Goal: Task Accomplishment & Management: Manage account settings

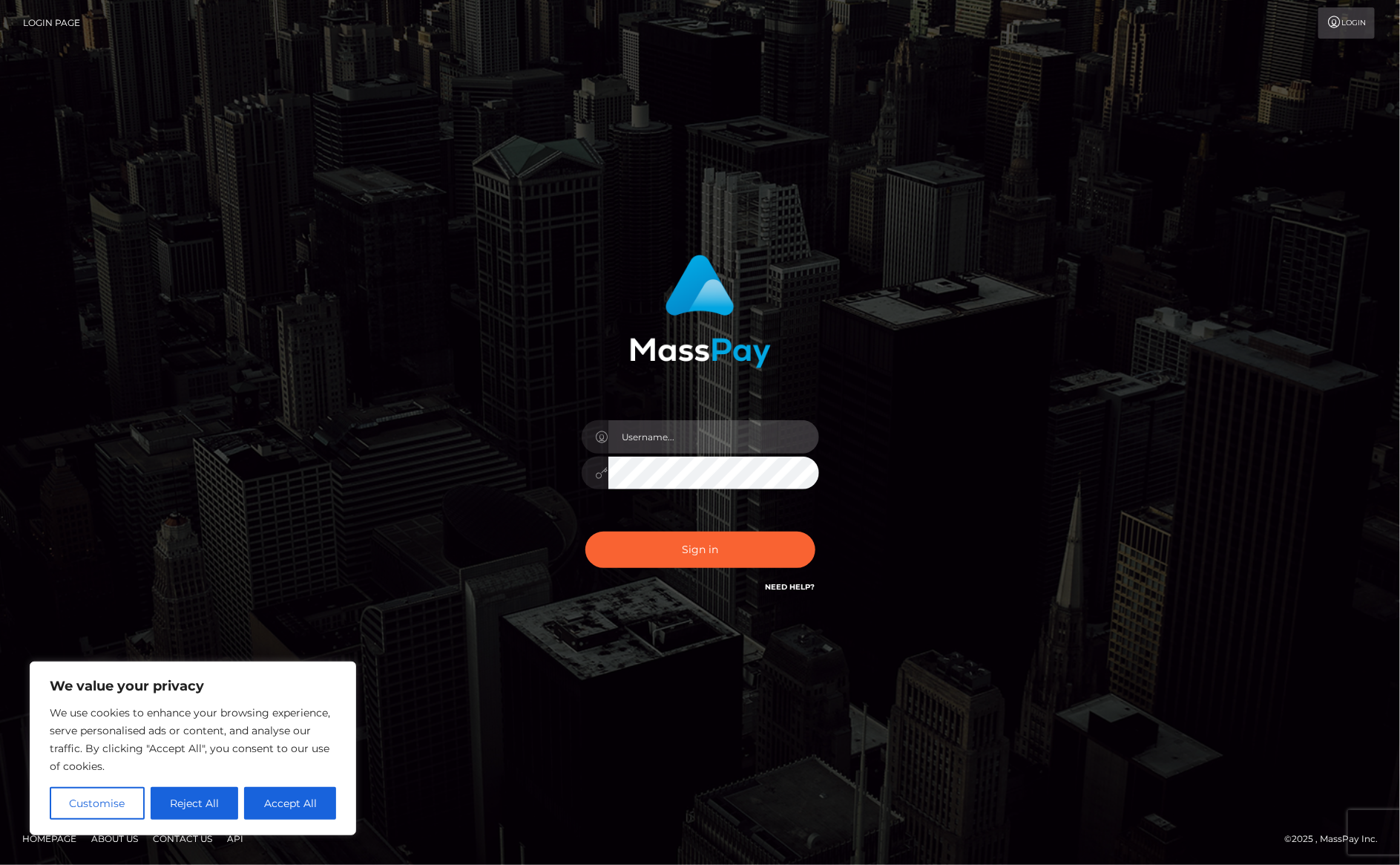
type input "alexism"
click at [693, 545] on button "Sign in" at bounding box center [700, 550] width 230 height 37
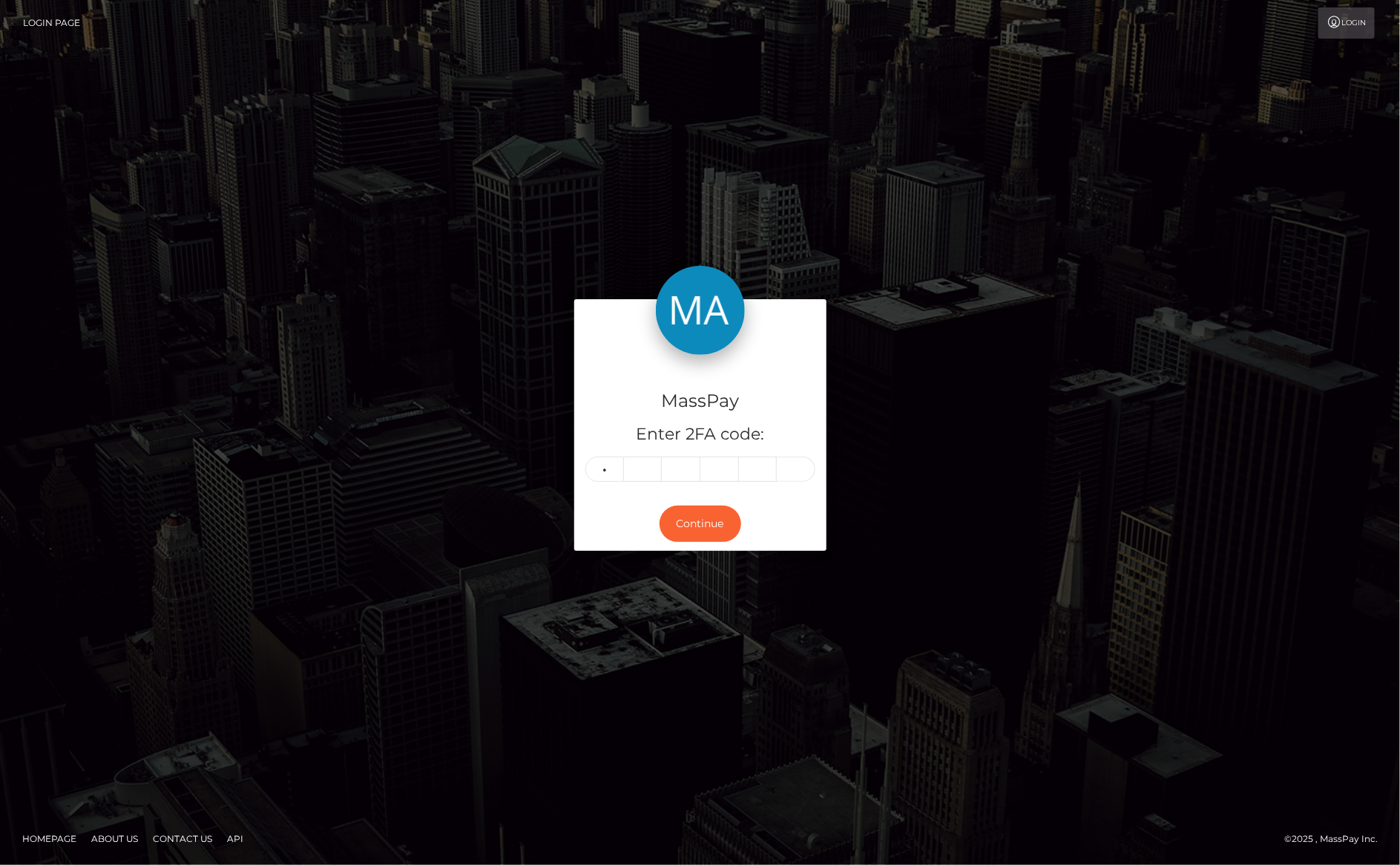
type input "9"
type input "3"
type input "1"
type input "9"
type input "2"
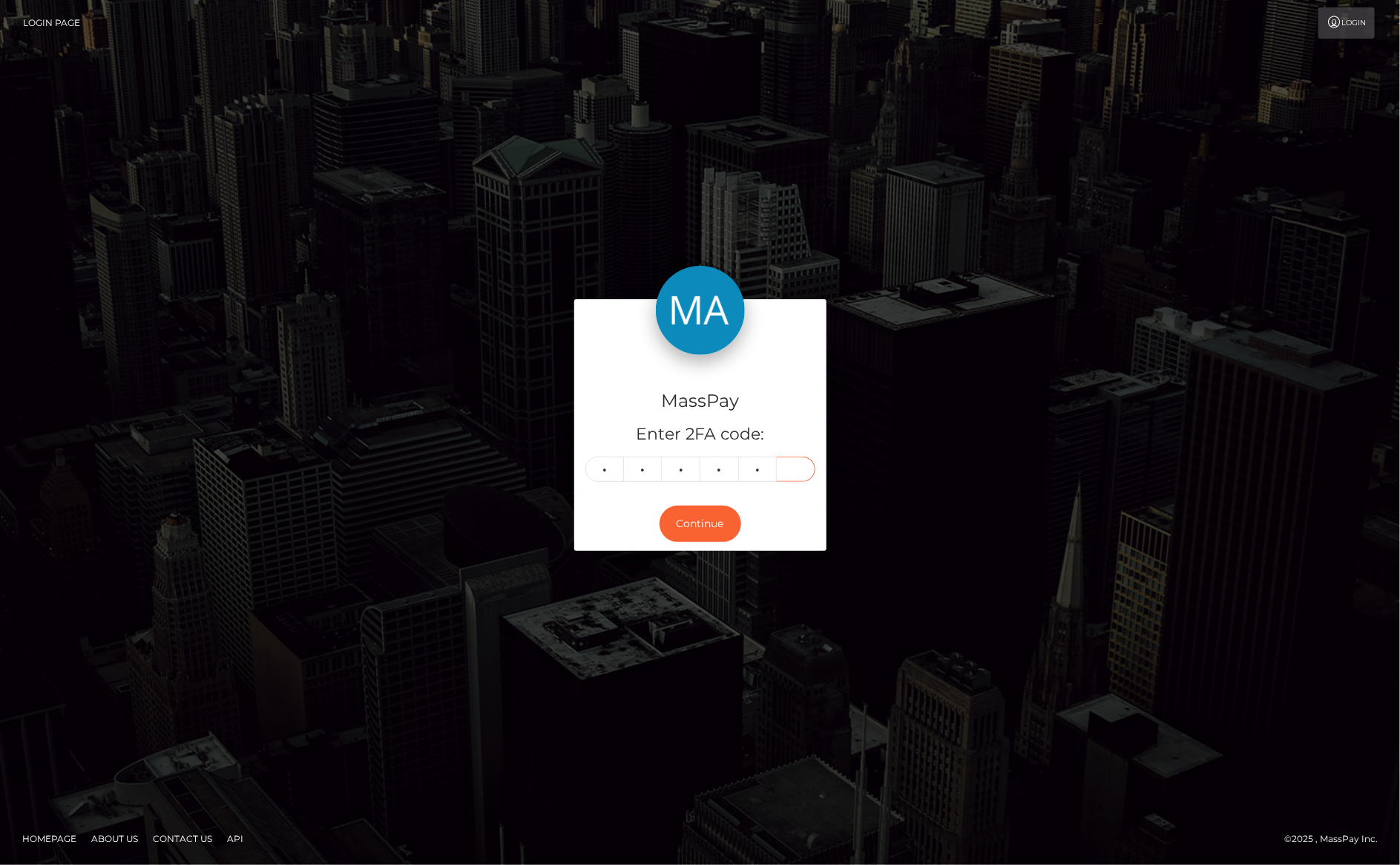
type input "4"
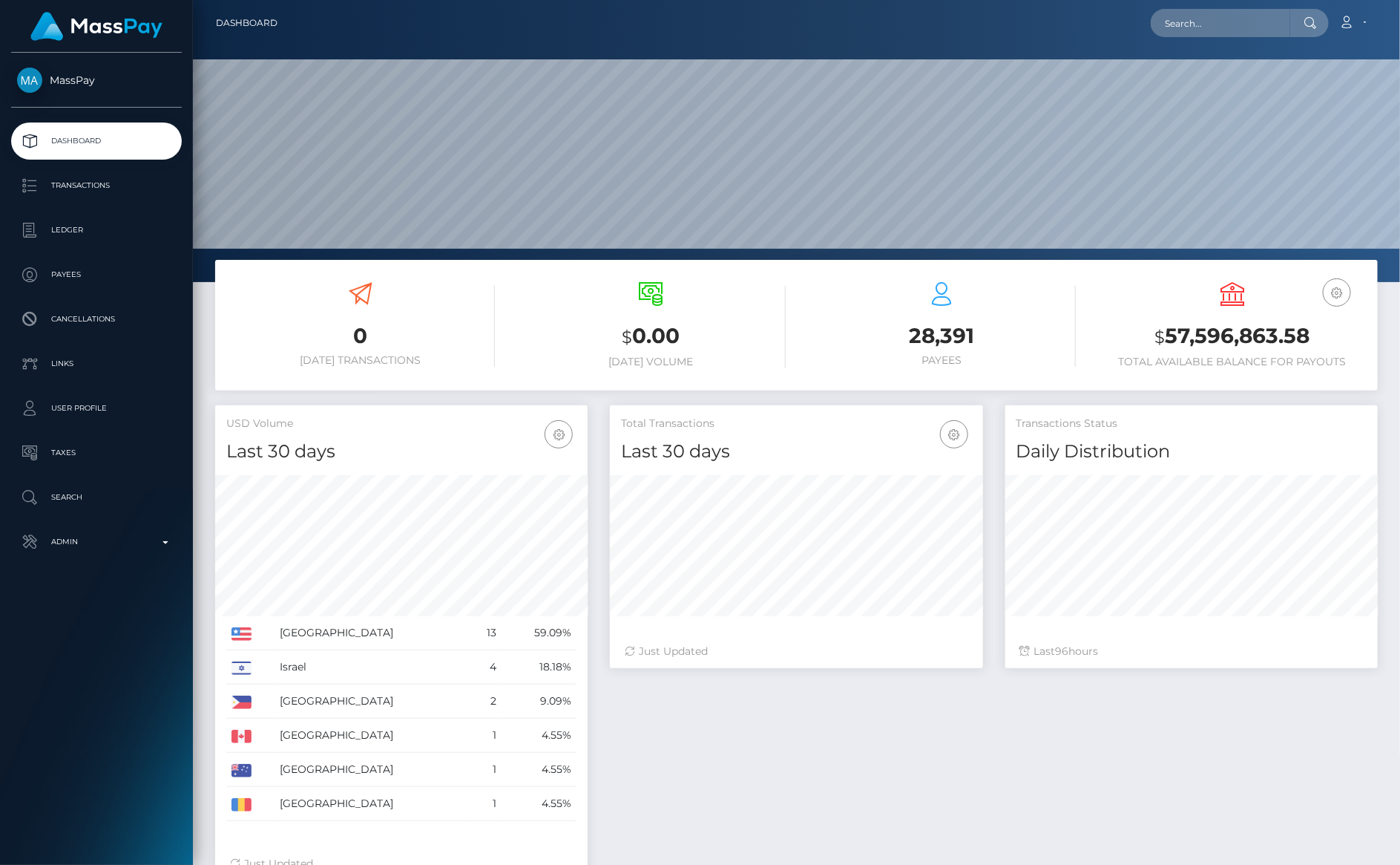
scroll to position [262, 372]
click at [1203, 29] on input "text" at bounding box center [1221, 23] width 139 height 28
paste input "[EMAIL_ADDRESS][DOMAIN_NAME]"
type input "[EMAIL_ADDRESS][DOMAIN_NAME]"
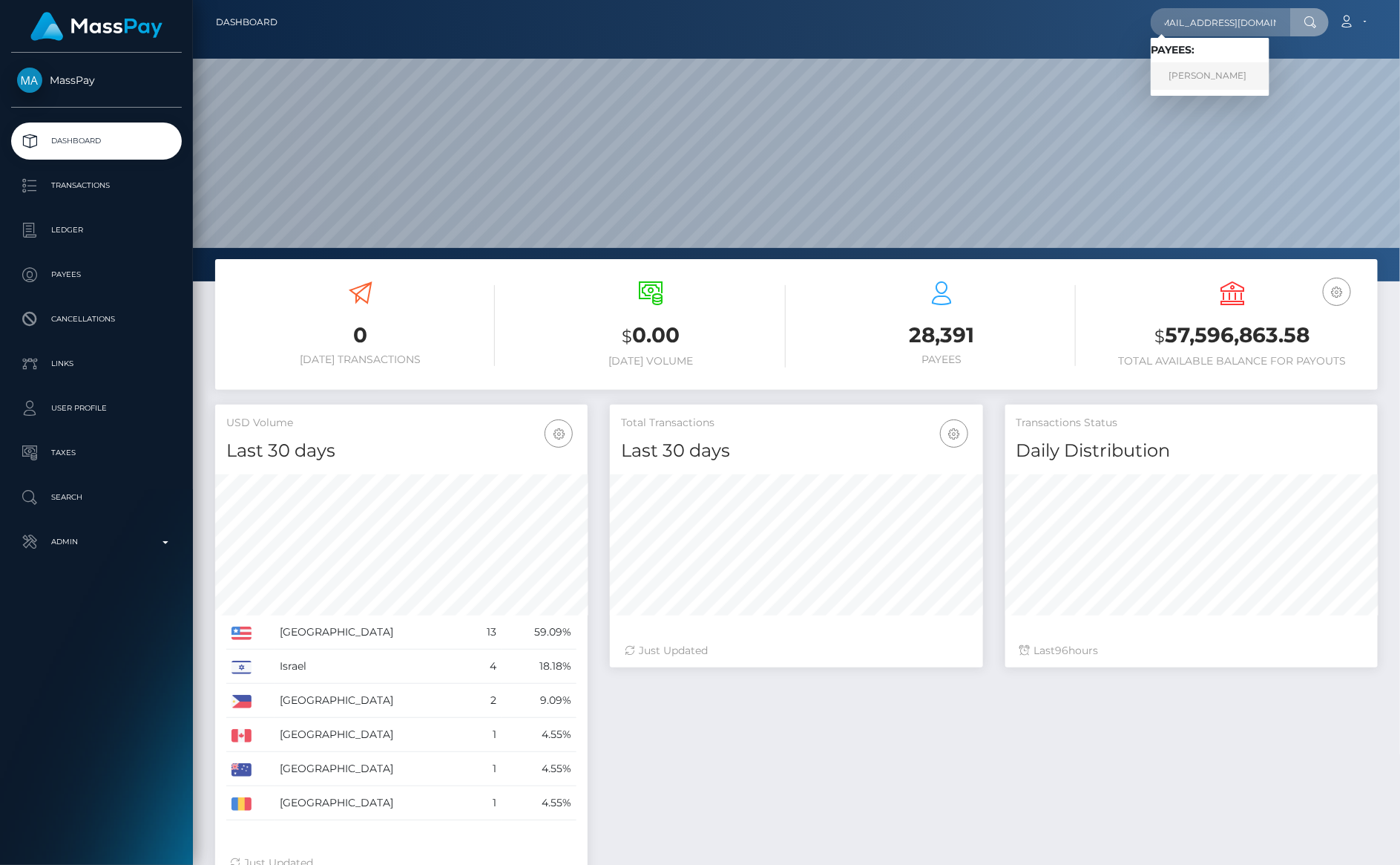
click at [1231, 77] on link "SADARAH TAYLIN MAGTOTO WILLIS" at bounding box center [1211, 76] width 119 height 27
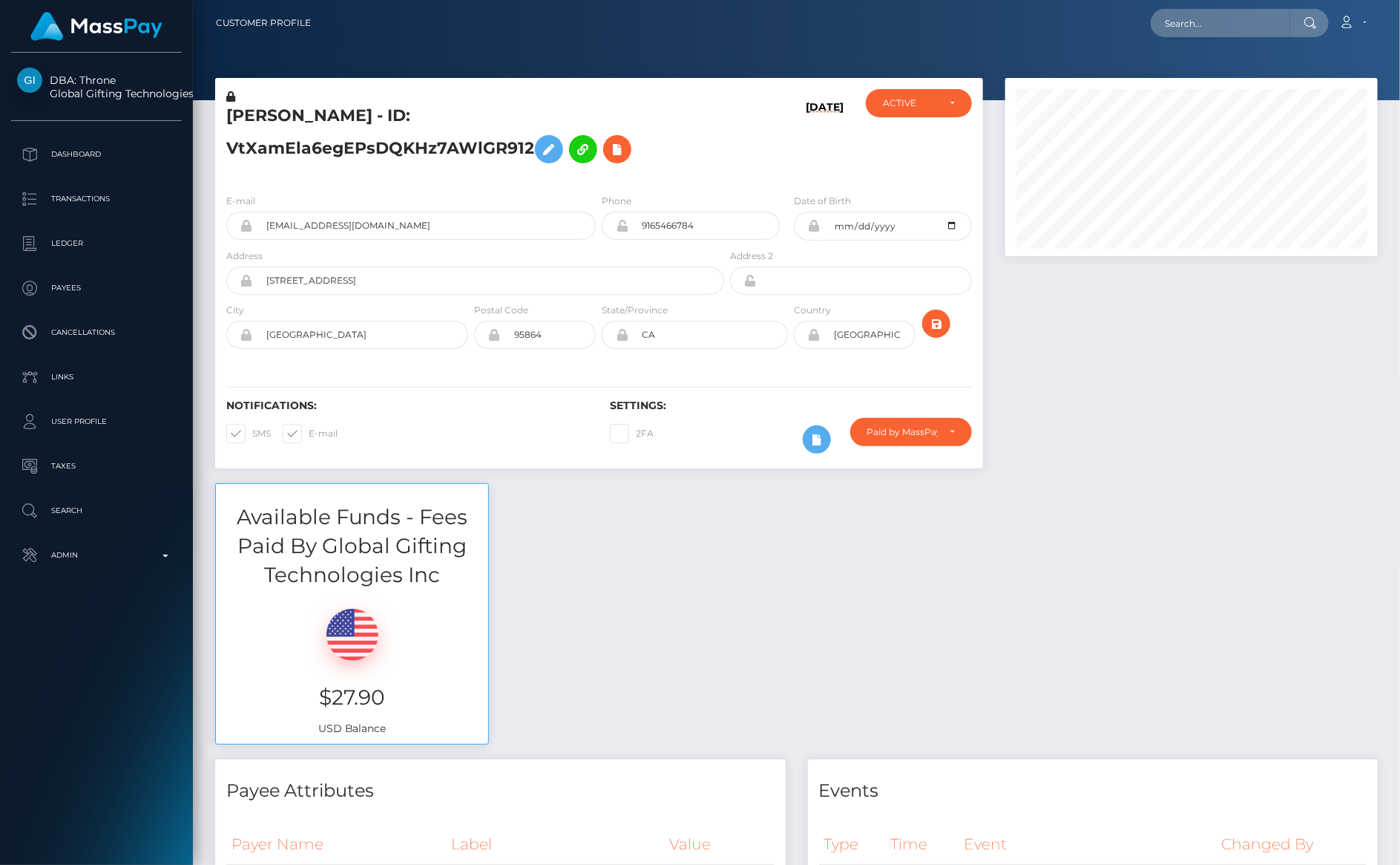
click at [253, 437] on span at bounding box center [253, 433] width 0 height 11
click at [253, 434] on input "SMS" at bounding box center [257, 428] width 10 height 10
checkbox input "false"
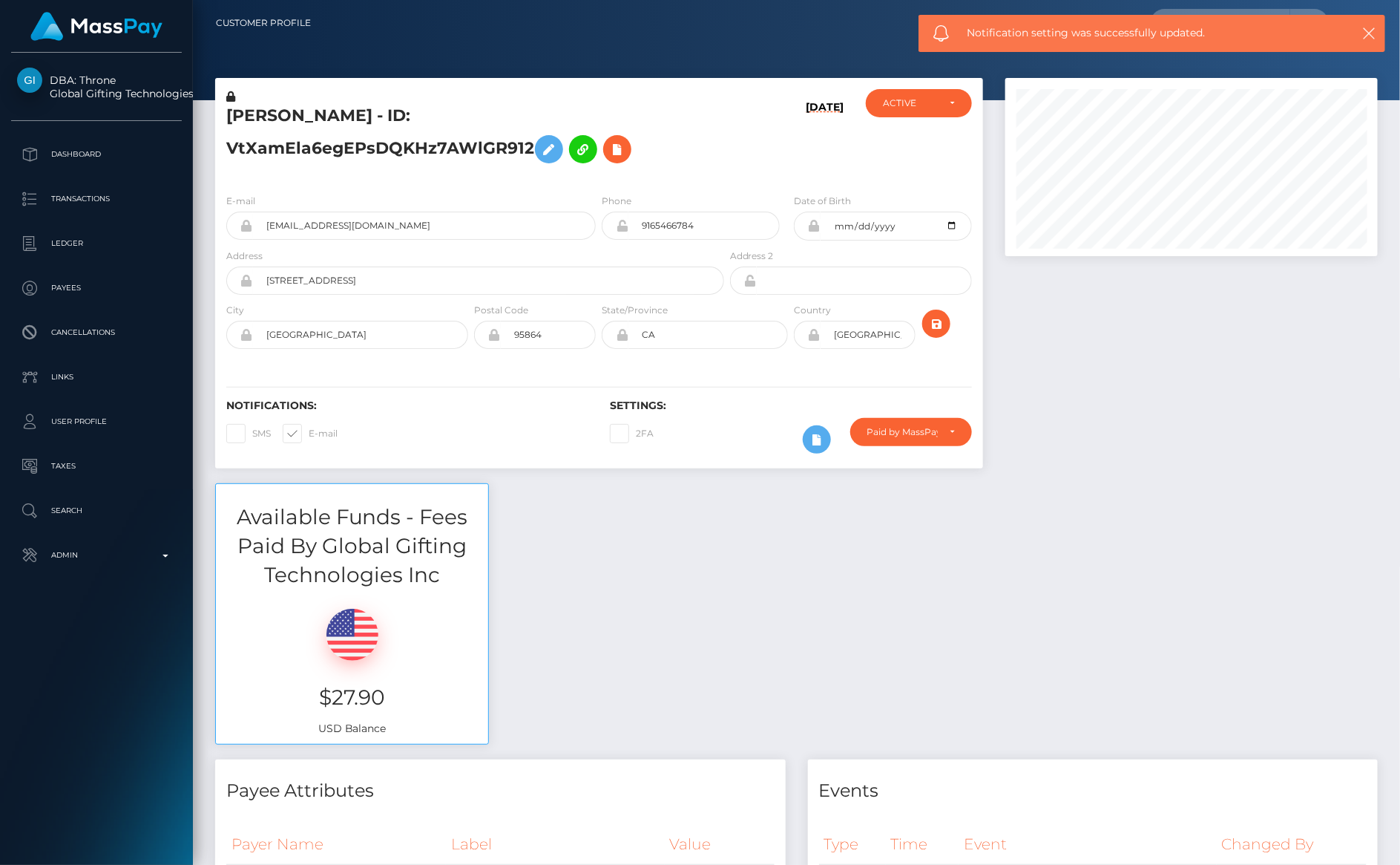
click at [308, 431] on span at bounding box center [308, 433] width 0 height 11
click at [308, 431] on input "E-mail" at bounding box center [313, 428] width 10 height 10
checkbox input "false"
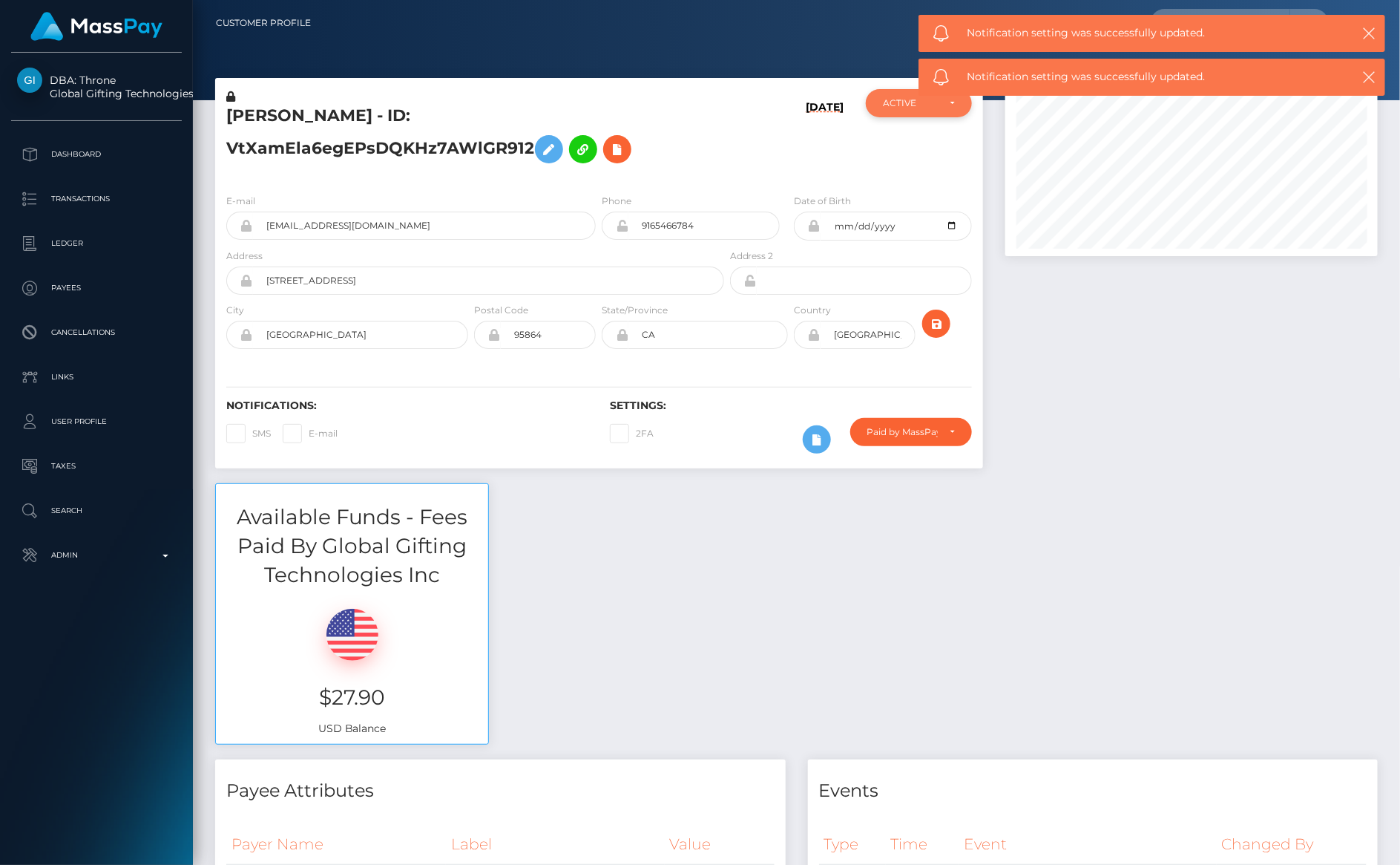
click at [914, 100] on div "ACTIVE" at bounding box center [910, 103] width 54 height 12
click at [904, 211] on span "CLOSED" at bounding box center [902, 205] width 38 height 14
select select "CLOSED"
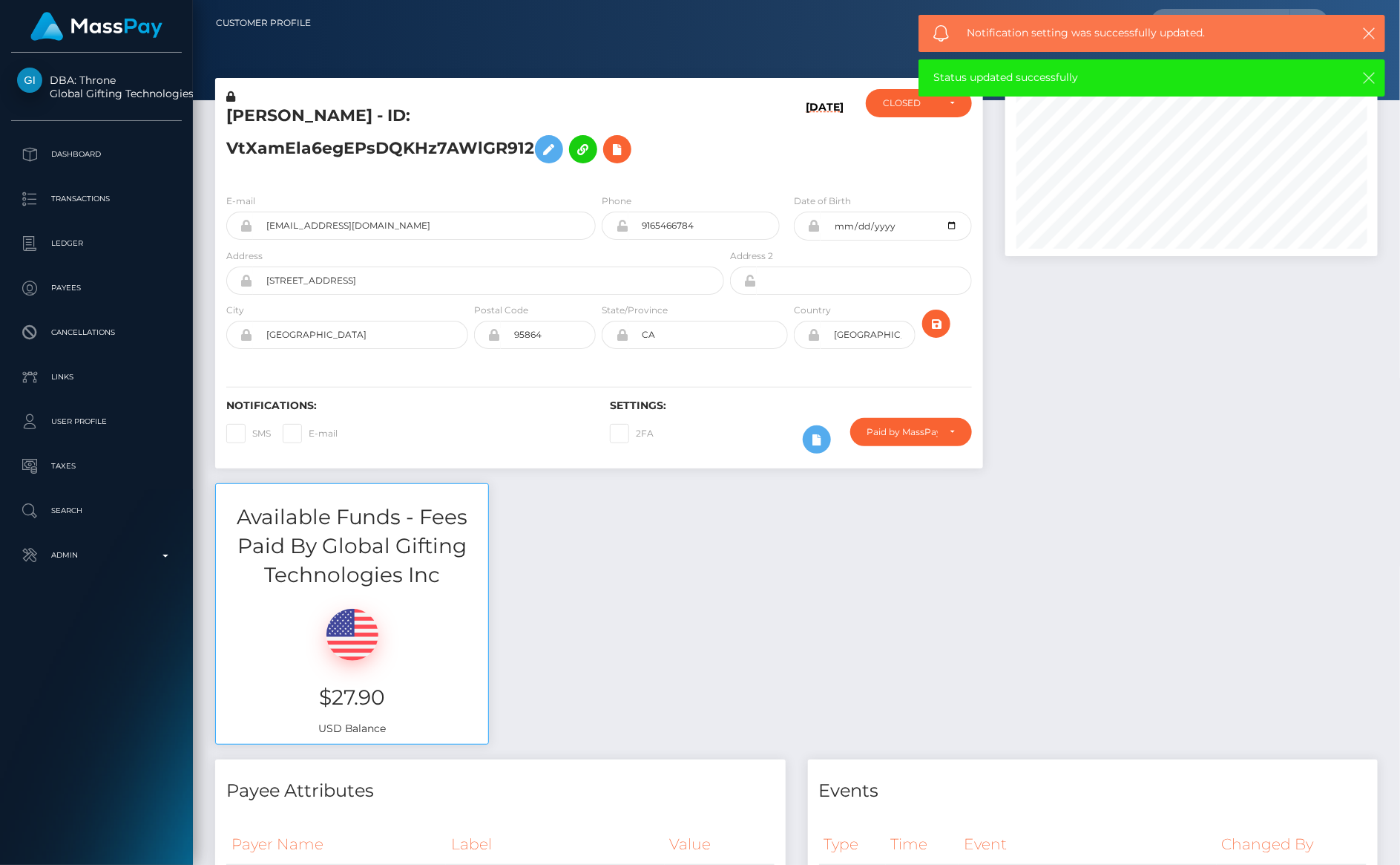
click at [1371, 81] on icon "button" at bounding box center [1369, 78] width 15 height 15
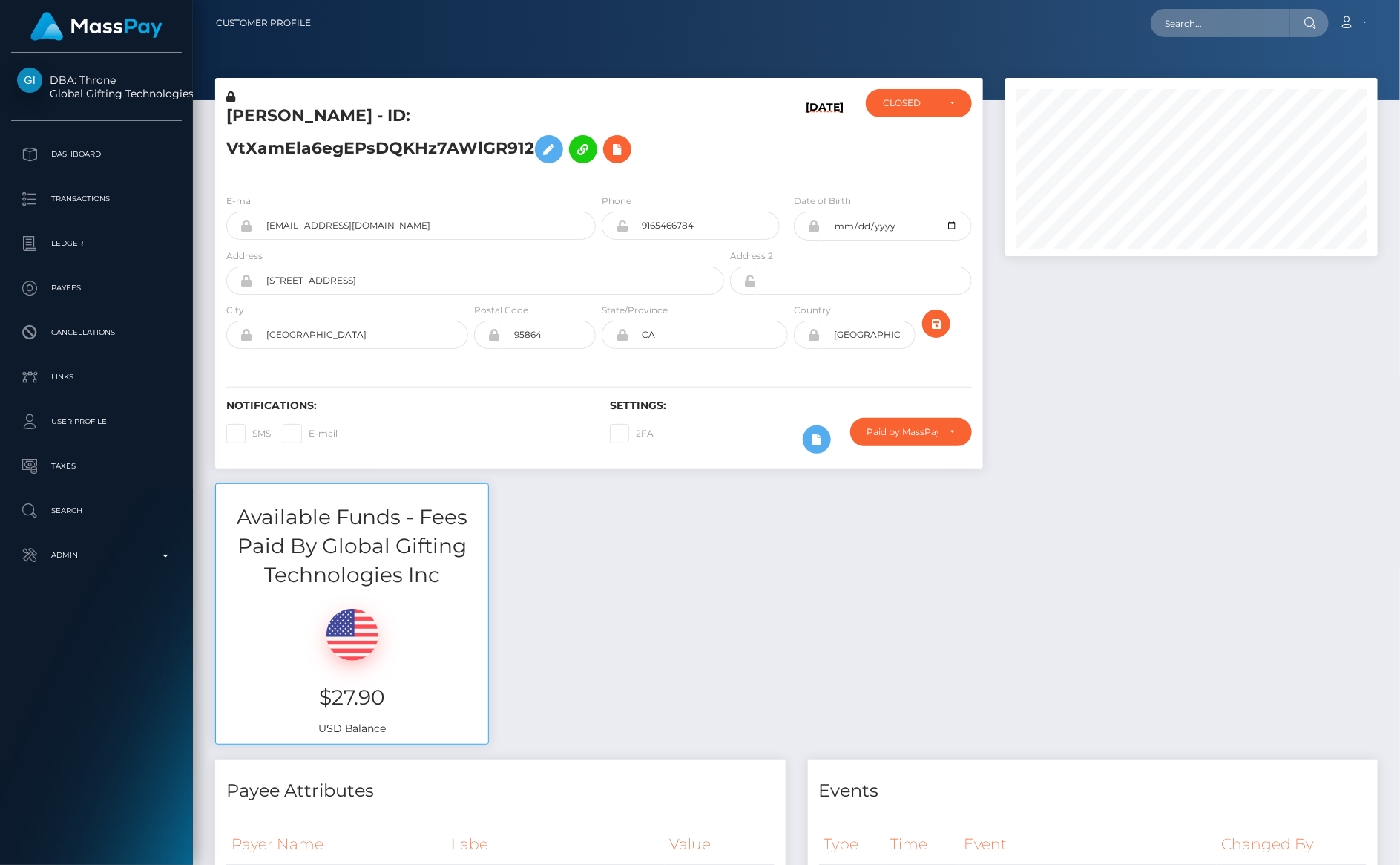
click at [227, 96] on icon at bounding box center [231, 96] width 9 height 10
click at [554, 156] on icon at bounding box center [548, 149] width 17 height 18
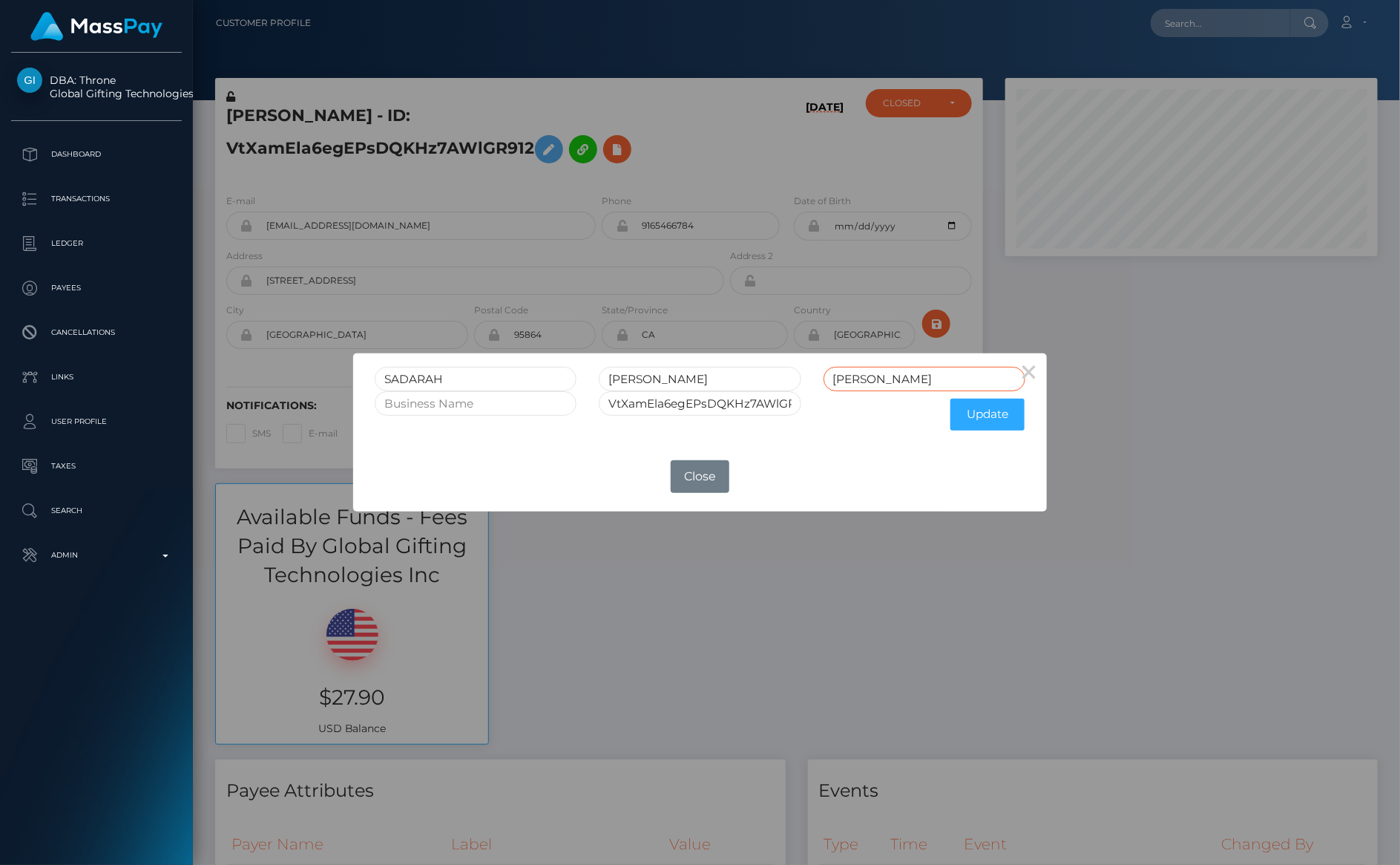
click at [935, 385] on input "WILLIS" at bounding box center [924, 379] width 202 height 25
type input "WILLIS CLOSED"
click at [764, 402] on input "VtXamEla6egEPsDQKHz7AWlGR912" at bounding box center [699, 403] width 202 height 25
click at [790, 406] on input "VtXamEla6egEPsDQKHz7AWlGR912" at bounding box center [699, 403] width 202 height 25
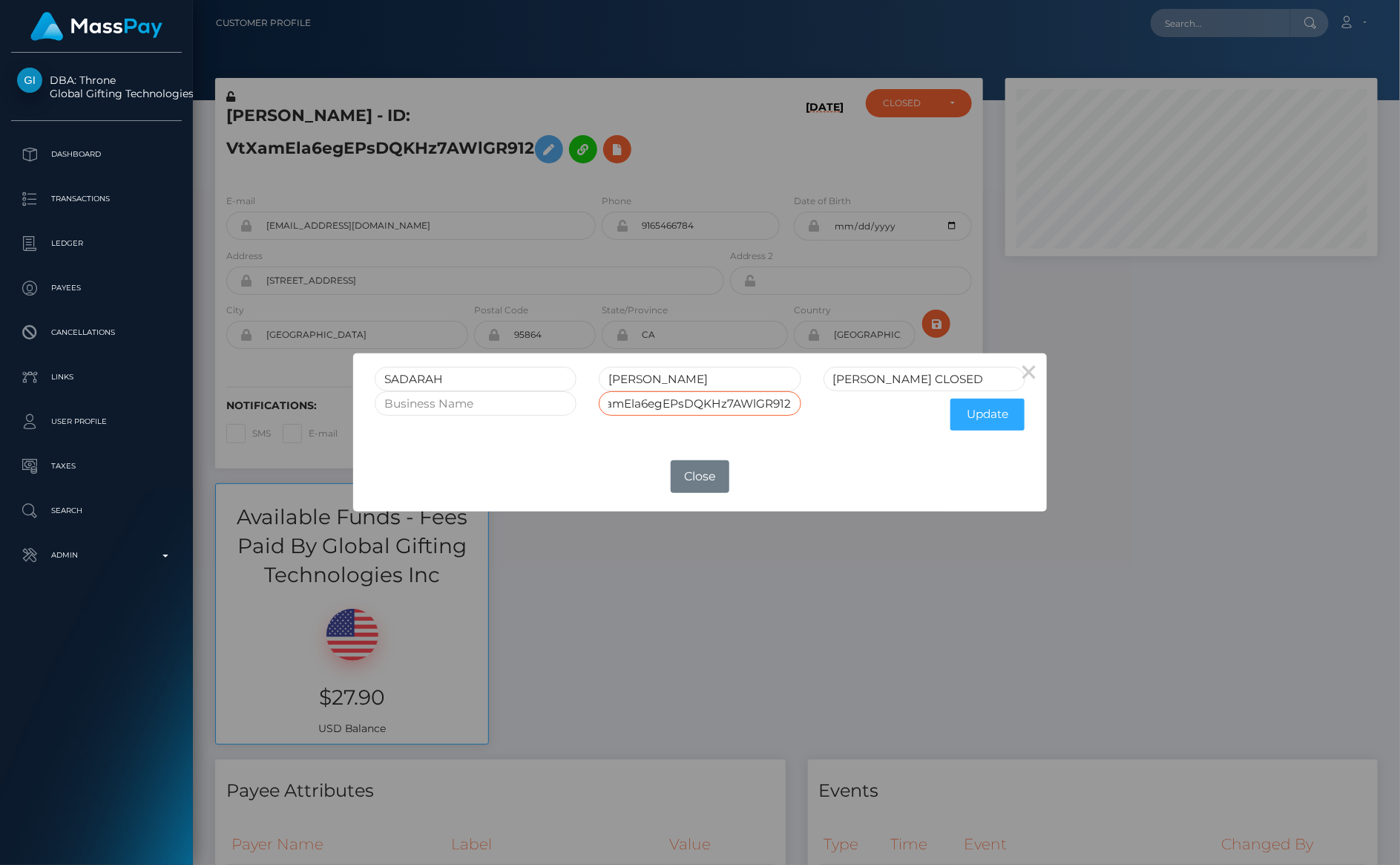
click at [790, 404] on input "VtXamEla6egEPsDQKHz7AWlGR912" at bounding box center [699, 403] width 202 height 25
click at [786, 404] on input "VtXamEla6egEPsDQKHz7AWlGR912" at bounding box center [699, 403] width 202 height 25
type input "VtXamEla6egEPsDQKHz7AWlGR912 CLOSED"
click at [1010, 410] on button "Update" at bounding box center [987, 414] width 74 height 32
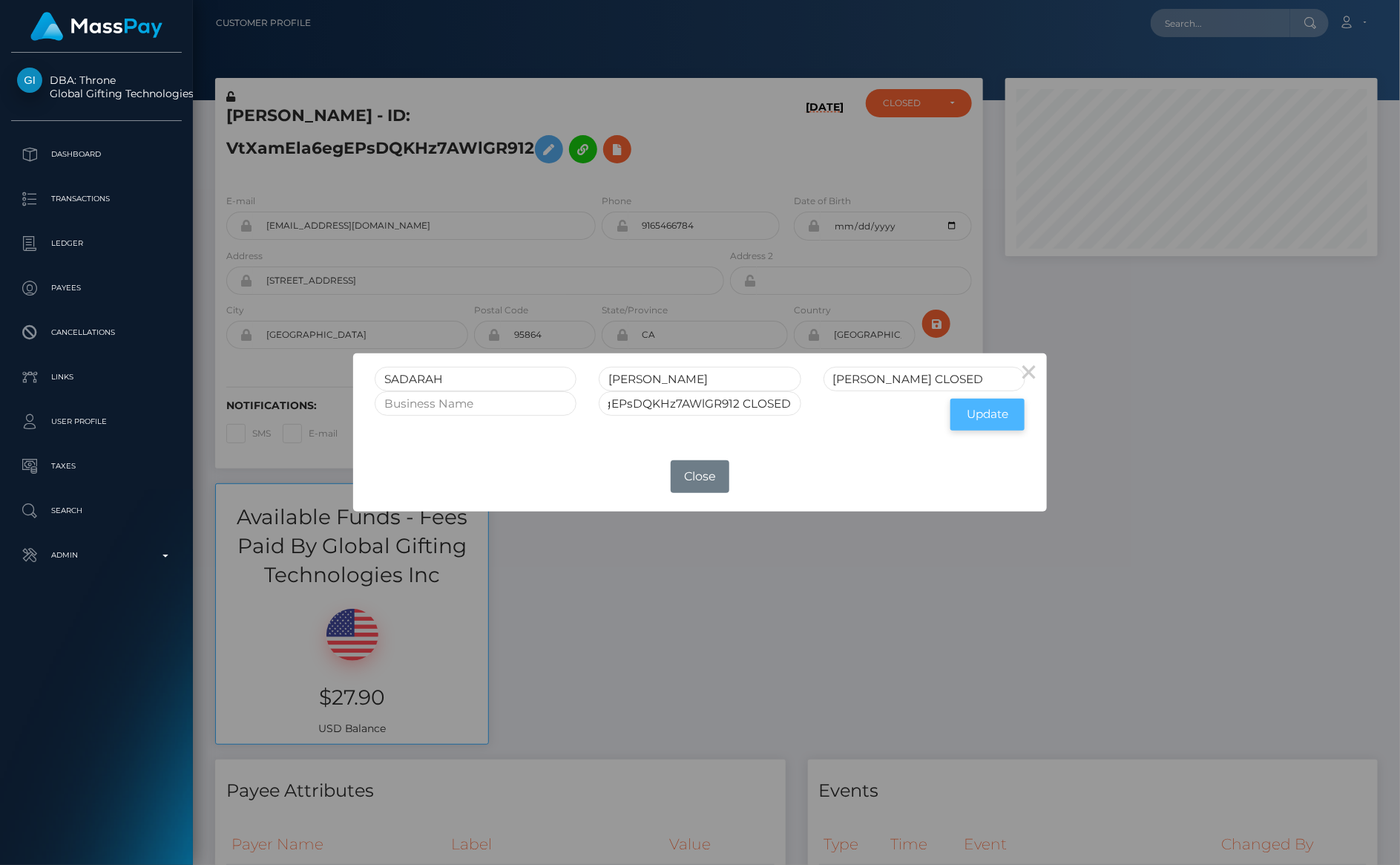
scroll to position [0, 0]
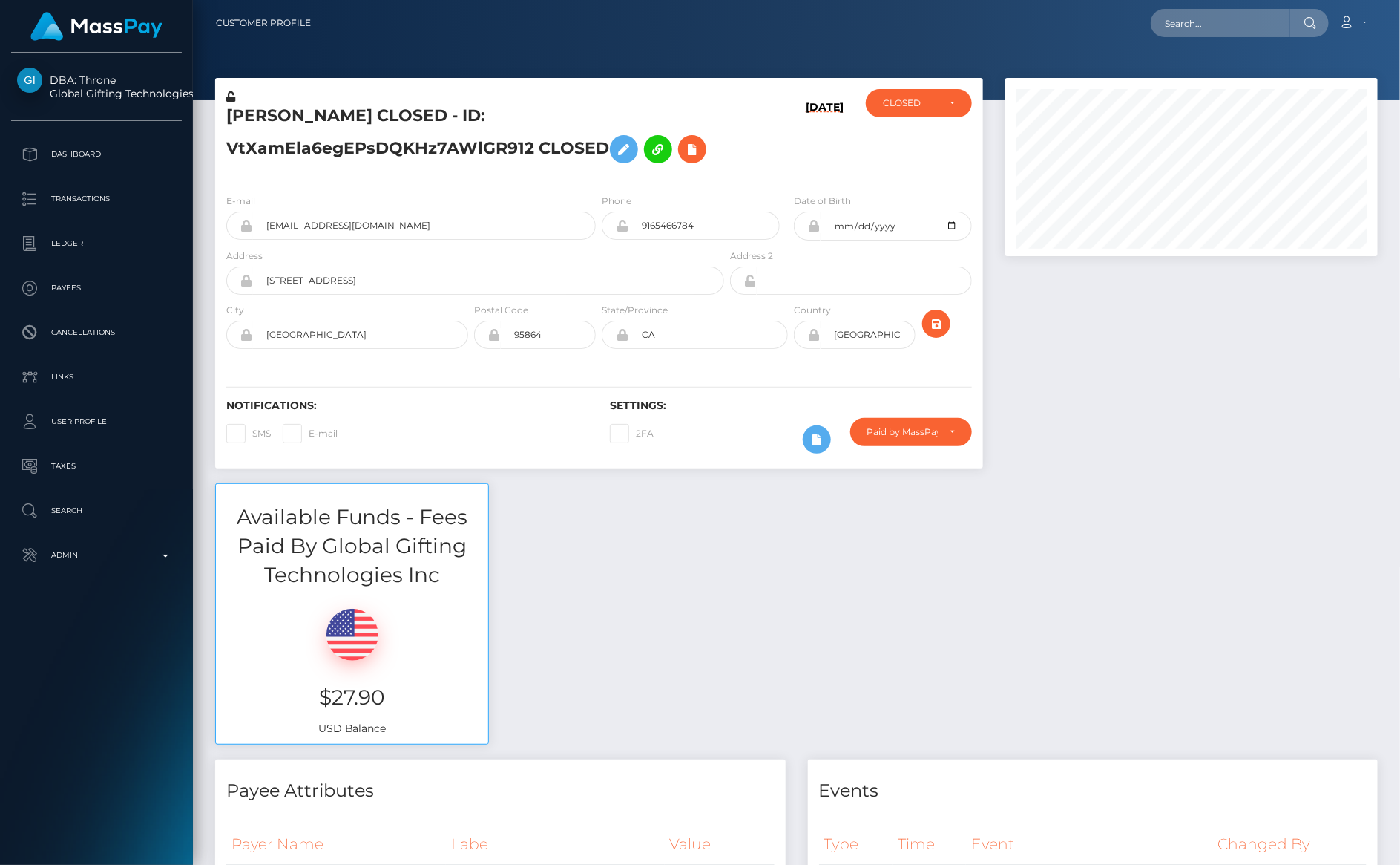
scroll to position [178, 372]
click at [228, 100] on icon at bounding box center [231, 96] width 9 height 10
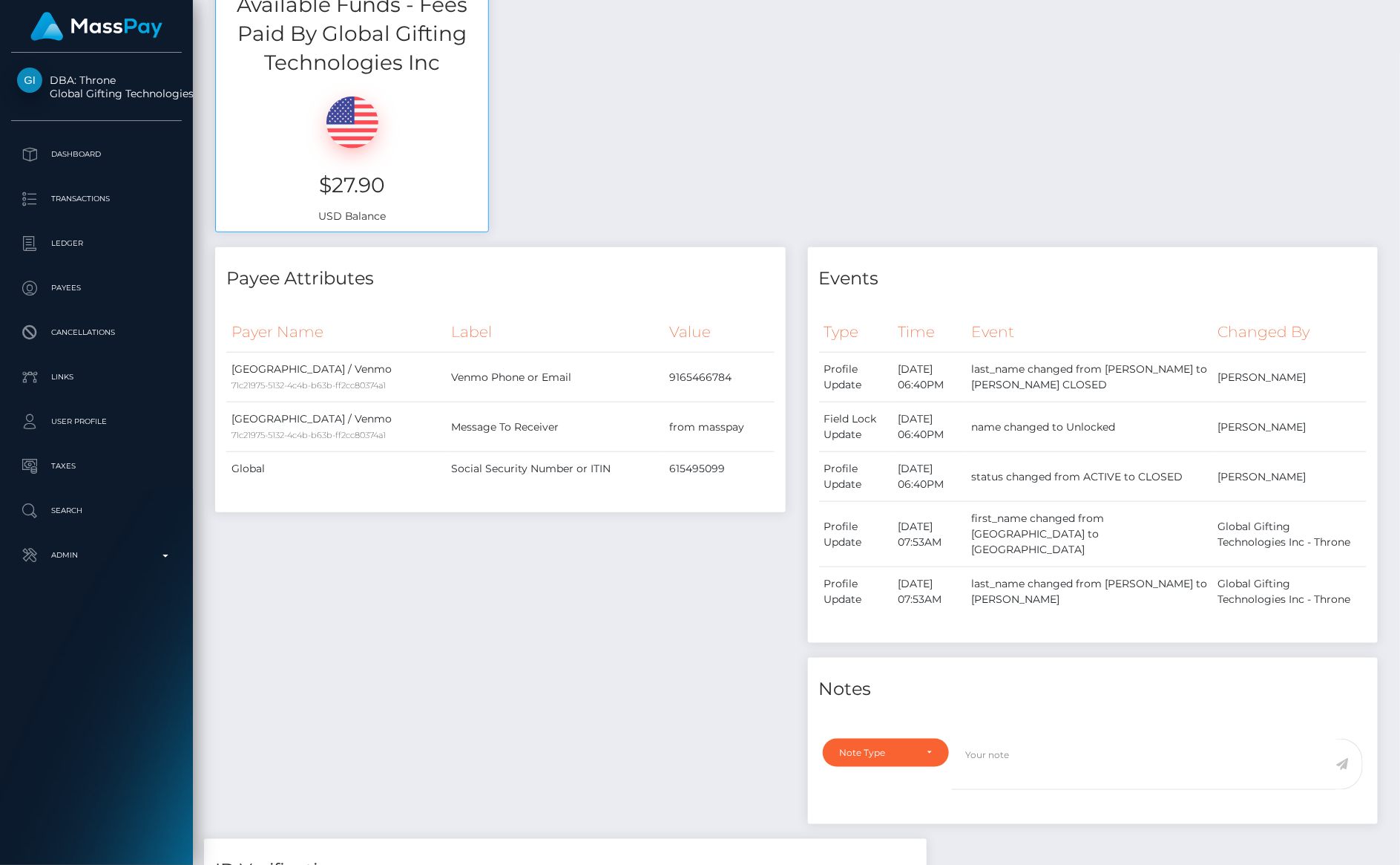
scroll to position [603, 0]
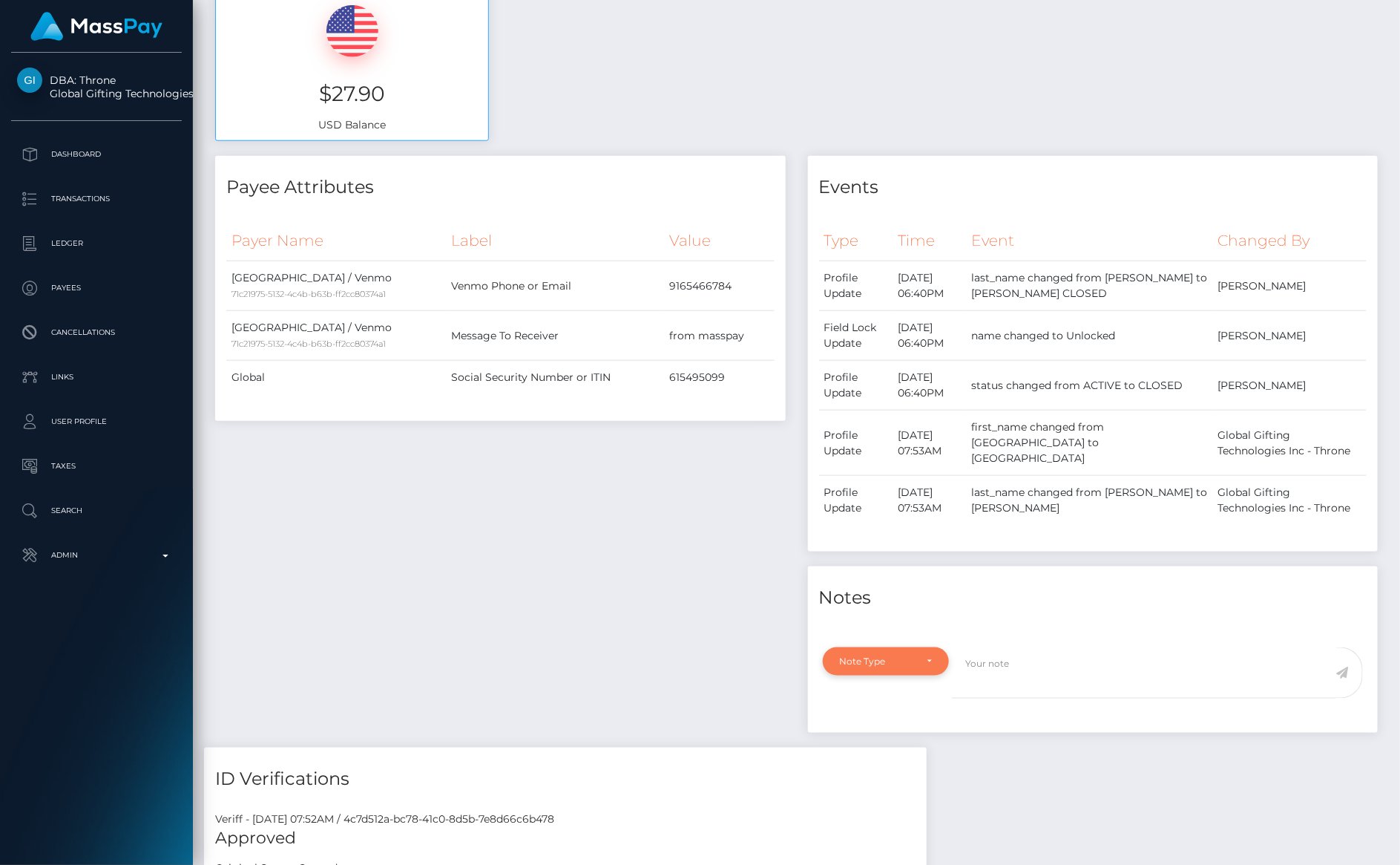
click at [932, 655] on div "Note Type" at bounding box center [886, 661] width 92 height 12
click at [880, 783] on link "General" at bounding box center [886, 795] width 127 height 27
select select "GENERAL"
click at [1060, 665] on textarea at bounding box center [1144, 673] width 384 height 51
type textarea "a"
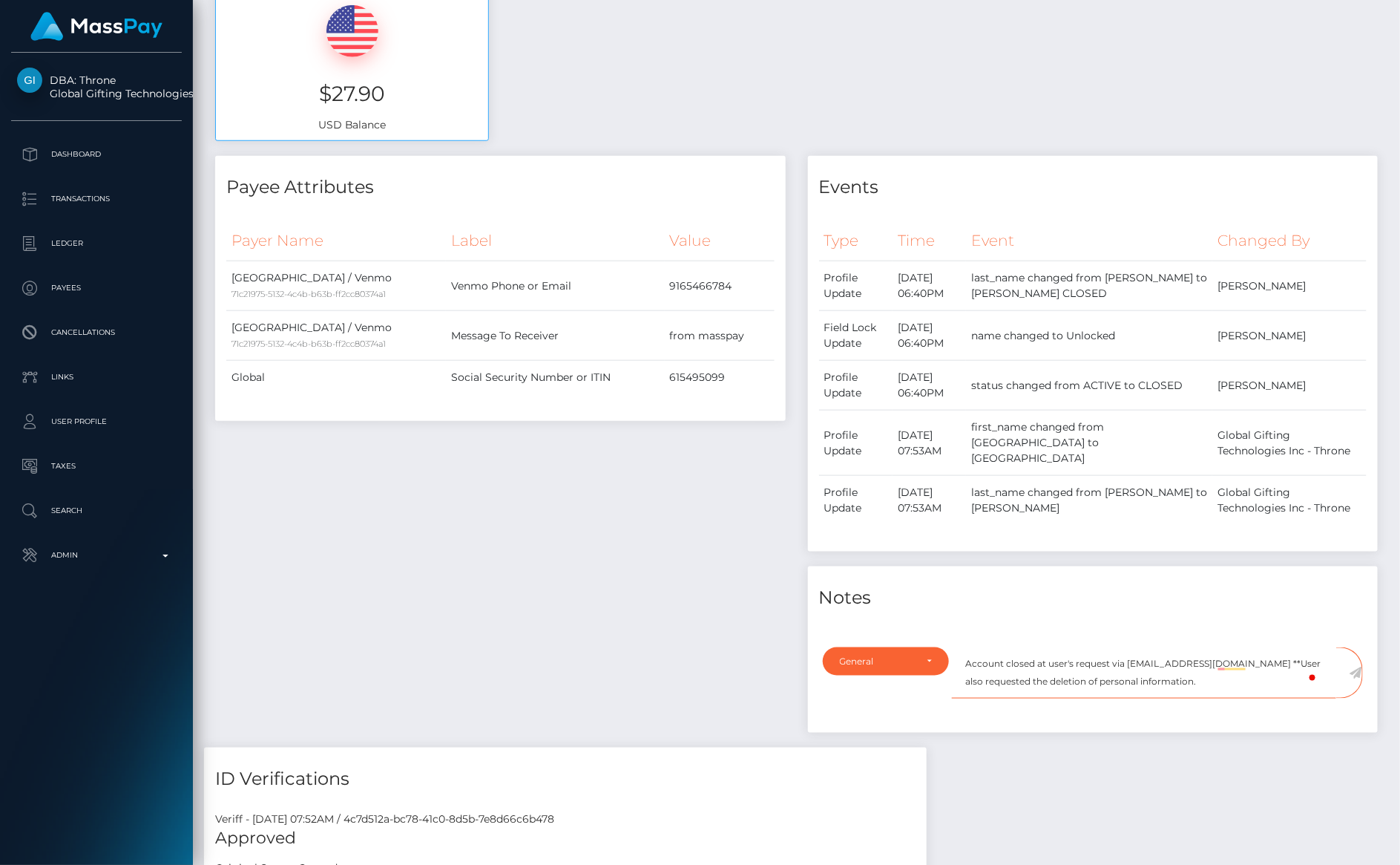
type textarea "Account closed at user's request via [EMAIL_ADDRESS][DOMAIN_NAME] **User also r…"
click at [1356, 666] on icon at bounding box center [1356, 672] width 13 height 12
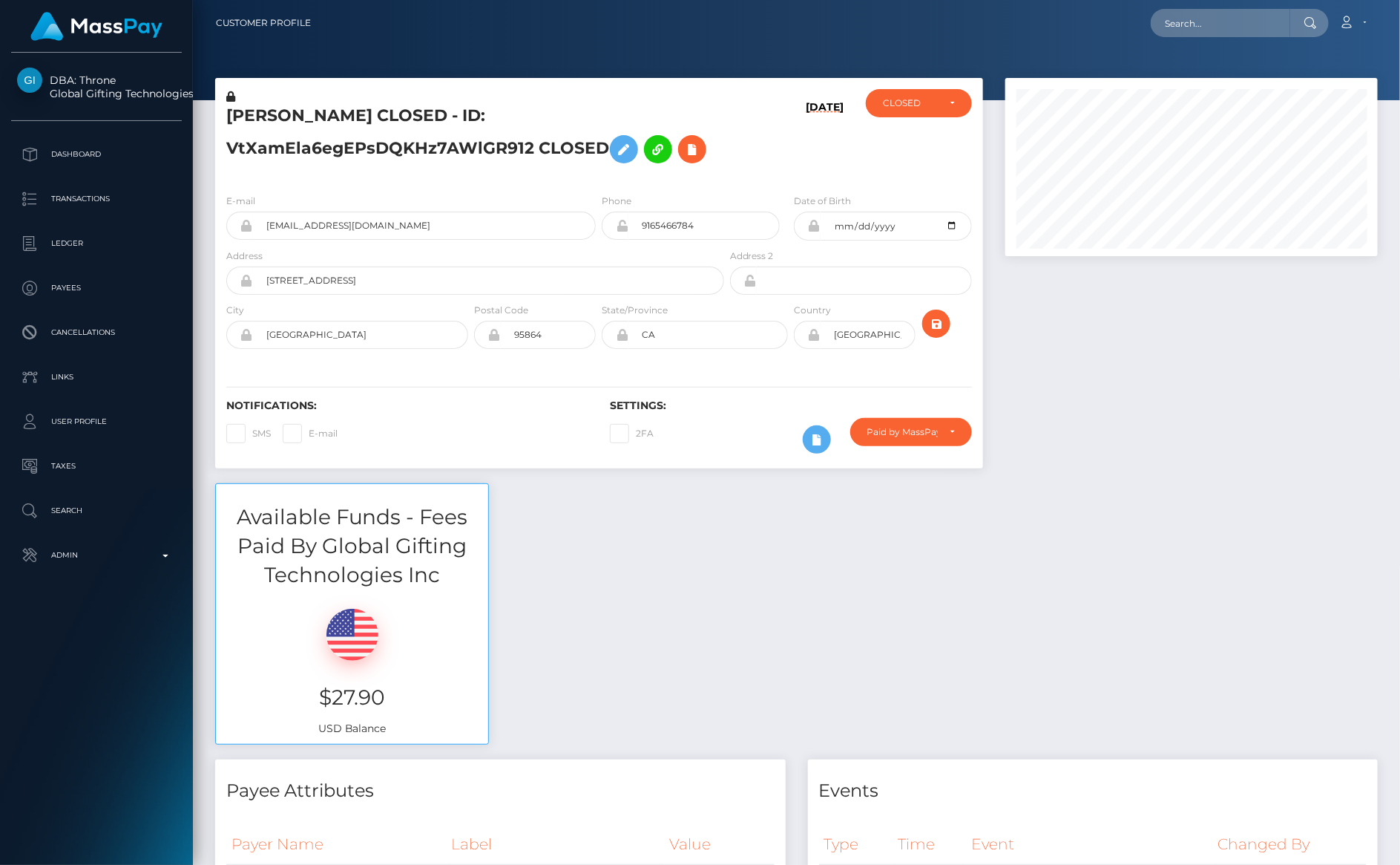
scroll to position [178, 372]
click at [1226, 28] on input "text" at bounding box center [1221, 23] width 139 height 28
paste input "[EMAIL_ADDRESS][DOMAIN_NAME]"
type input "[EMAIL_ADDRESS][DOMAIN_NAME]"
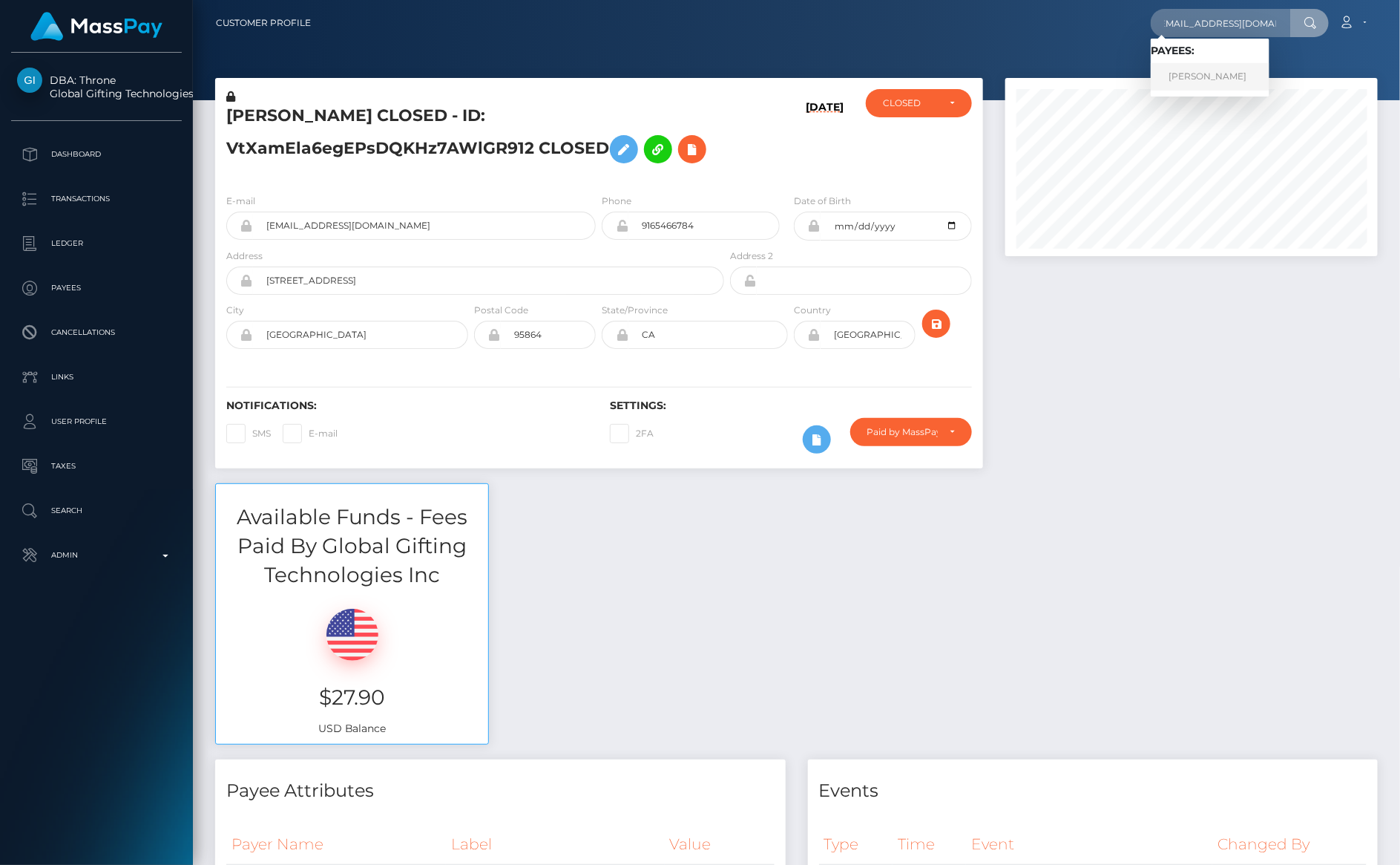
scroll to position [0, 0]
click at [1214, 75] on link "Amit Batta" at bounding box center [1211, 77] width 119 height 27
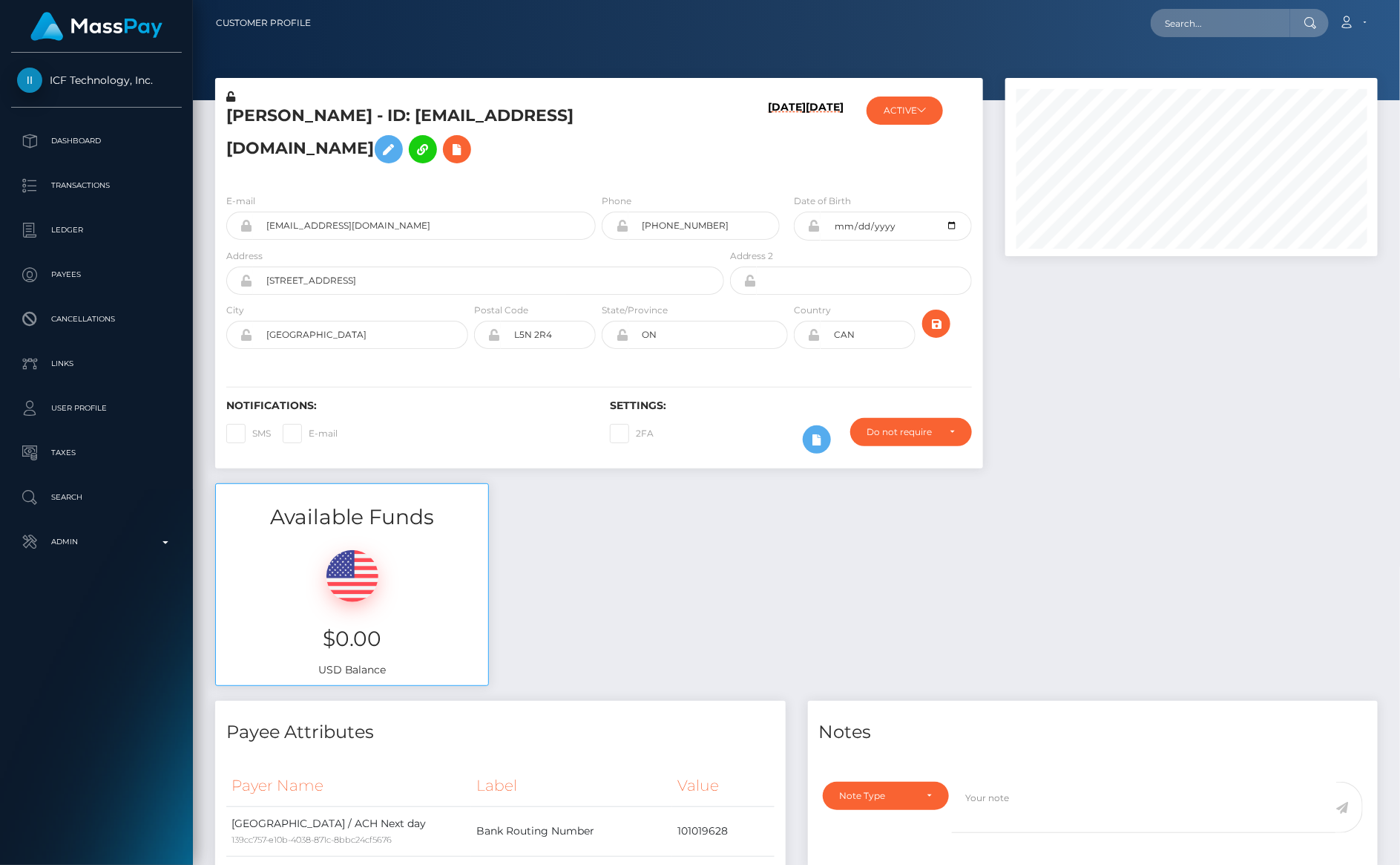
scroll to position [178, 372]
click at [903, 112] on button "ACTIVE" at bounding box center [905, 110] width 77 height 28
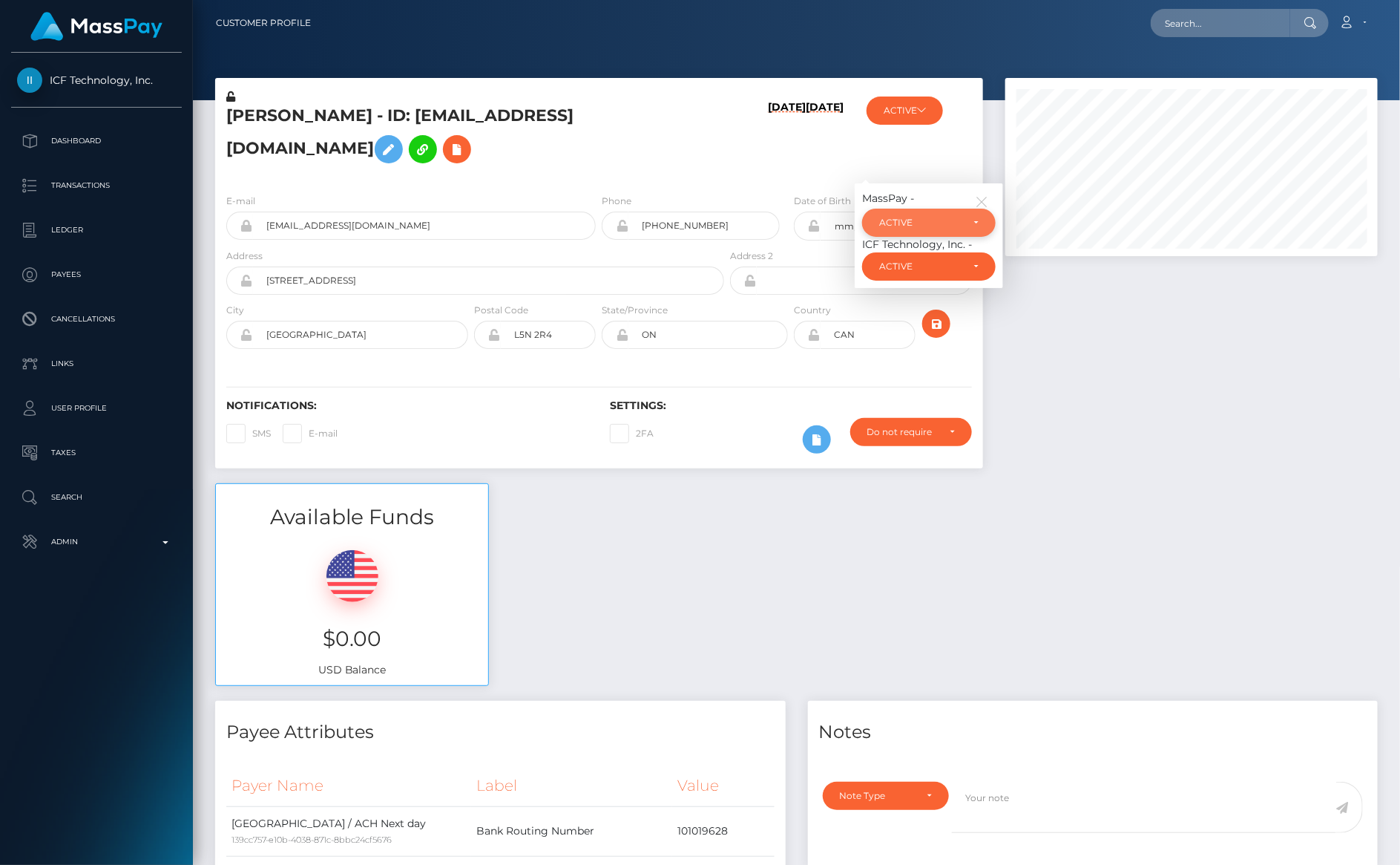
drag, startPoint x: 908, startPoint y: 198, endPoint x: 892, endPoint y: 198, distance: 16.0
click at [904, 217] on div "ACTIVE" at bounding box center [921, 222] width 82 height 12
click at [897, 319] on span "CLOSED" at bounding box center [899, 325] width 38 height 14
select select "CLOSED"
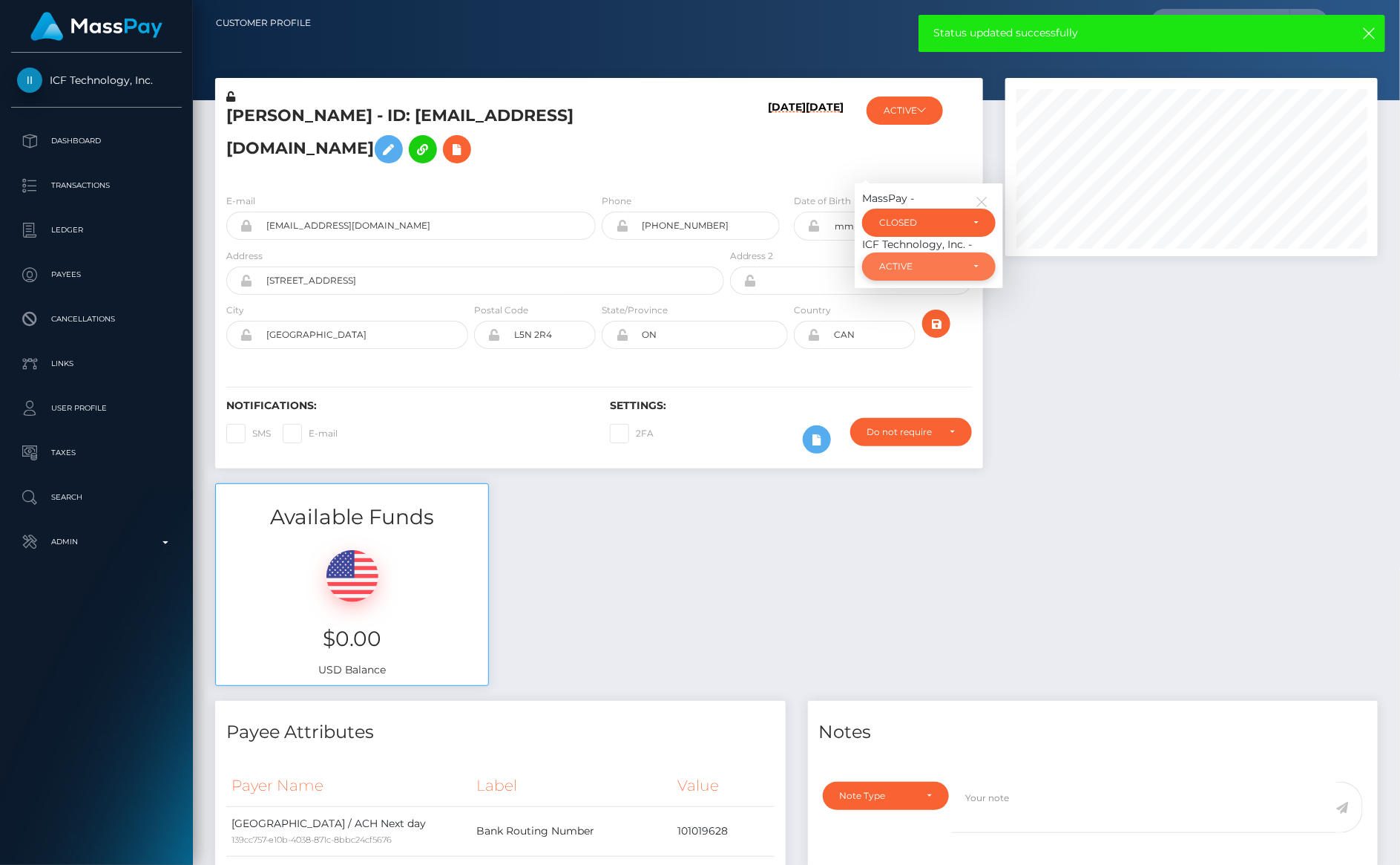
click at [898, 261] on div "ACTIVE" at bounding box center [921, 266] width 82 height 12
click at [900, 355] on link "CLOSED" at bounding box center [929, 369] width 134 height 27
select select "CLOSED"
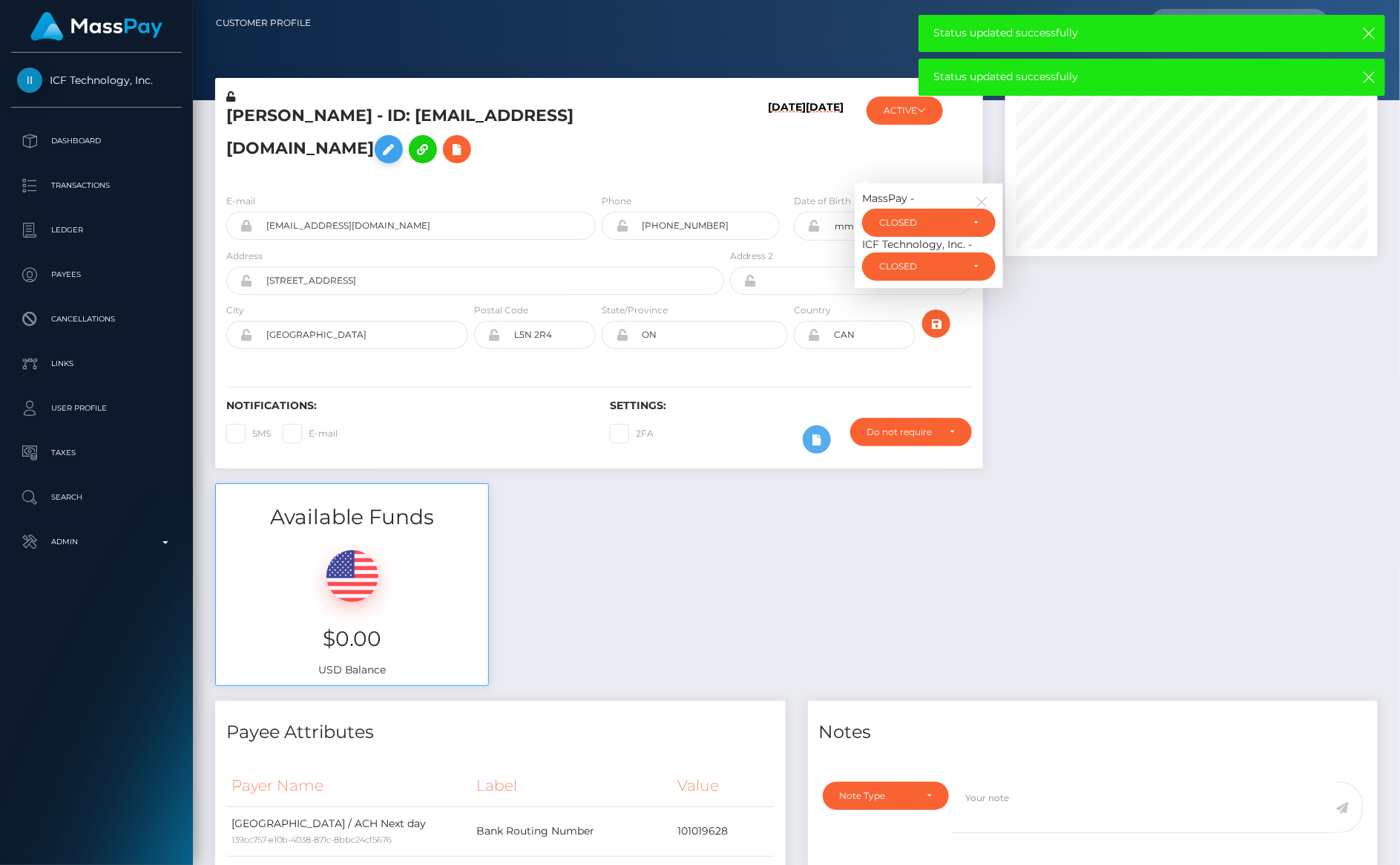
click at [398, 140] on icon at bounding box center [388, 149] width 17 height 18
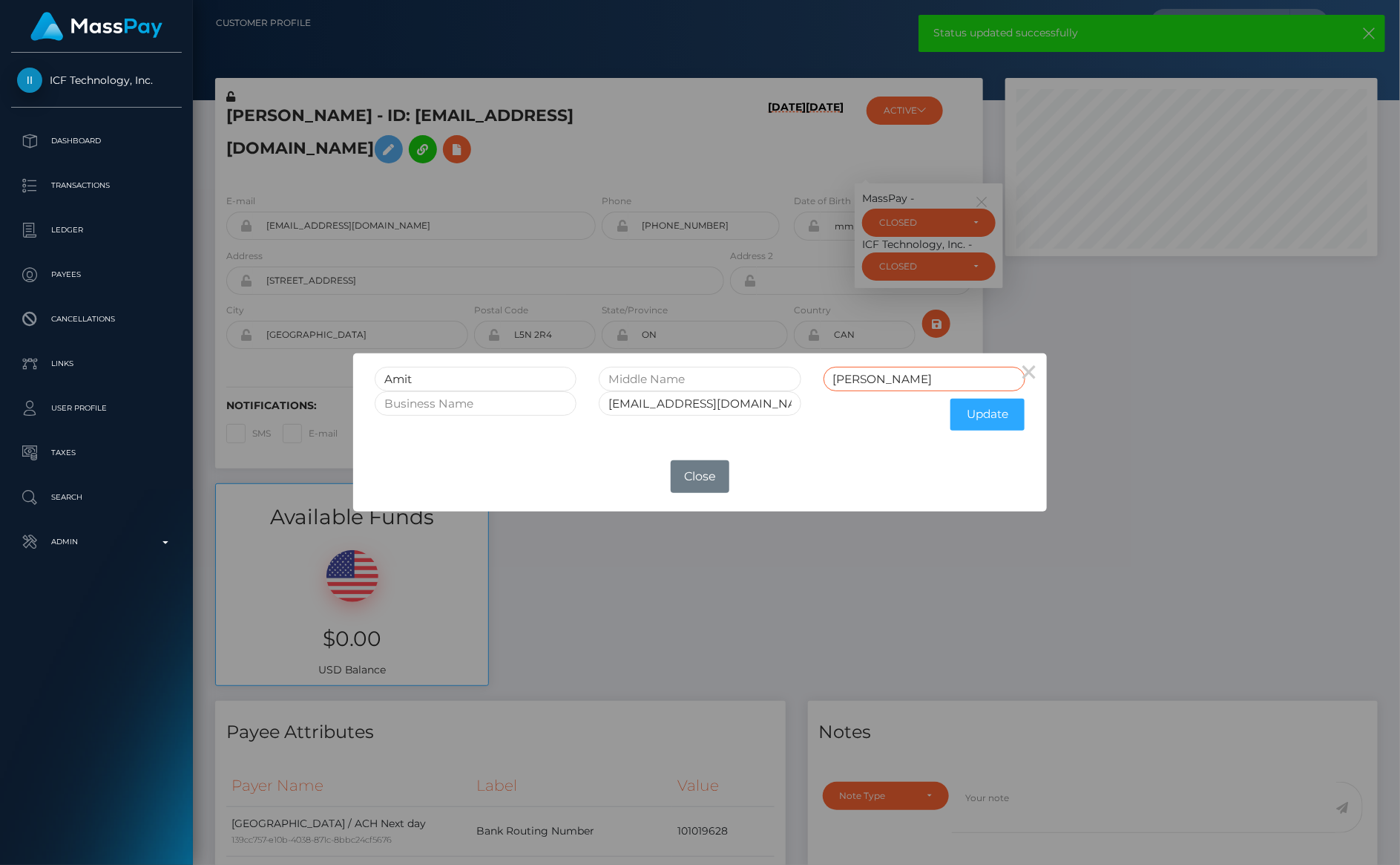
click at [897, 381] on input "Batta" at bounding box center [924, 379] width 202 height 25
type input "Batta CLOSED"
click at [761, 406] on input "[EMAIL_ADDRESS][DOMAIN_NAME]" at bounding box center [699, 403] width 202 height 25
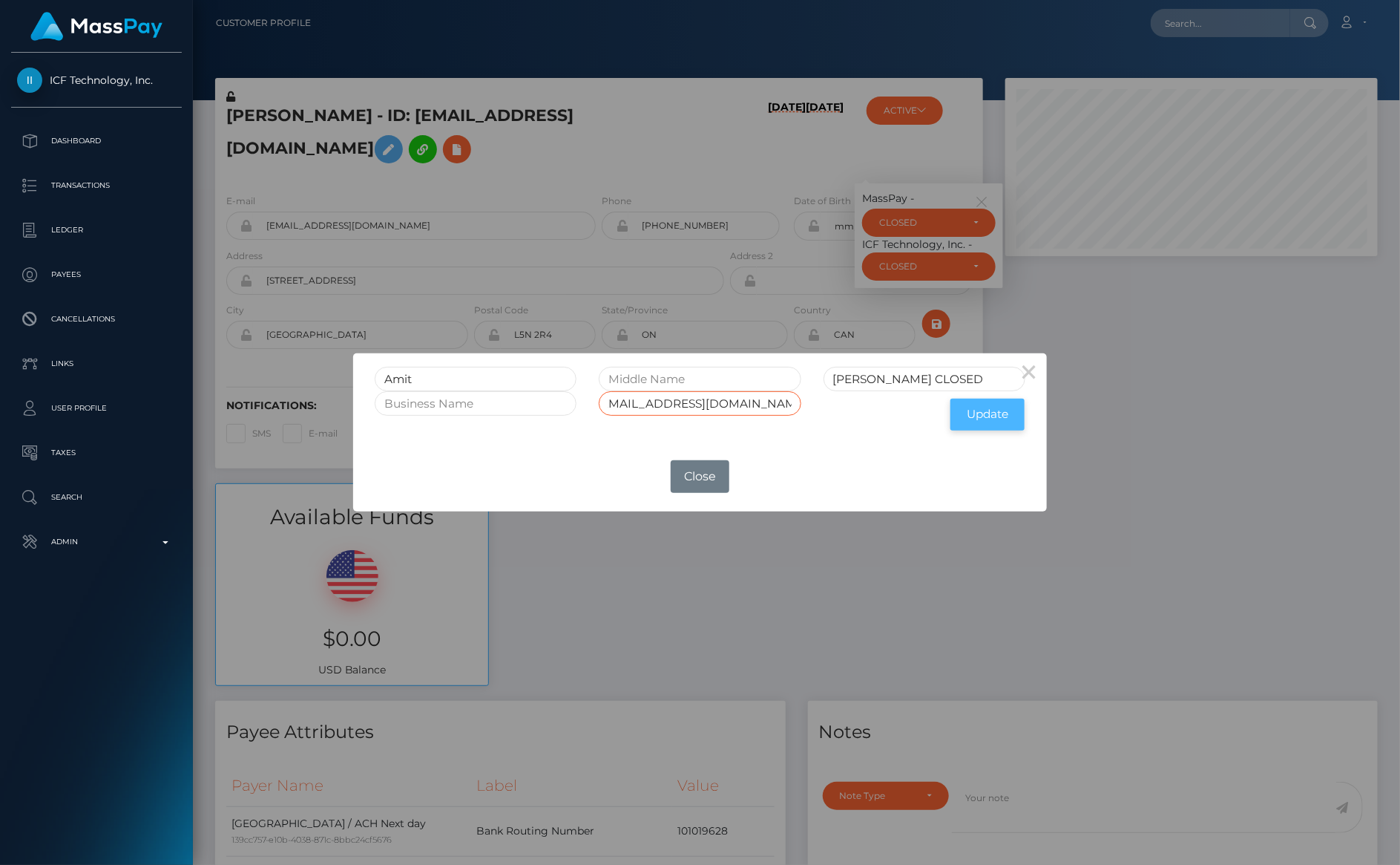
type input "Amitbatta81@gmail.com CLOSED"
click at [996, 425] on button "Update" at bounding box center [987, 414] width 74 height 32
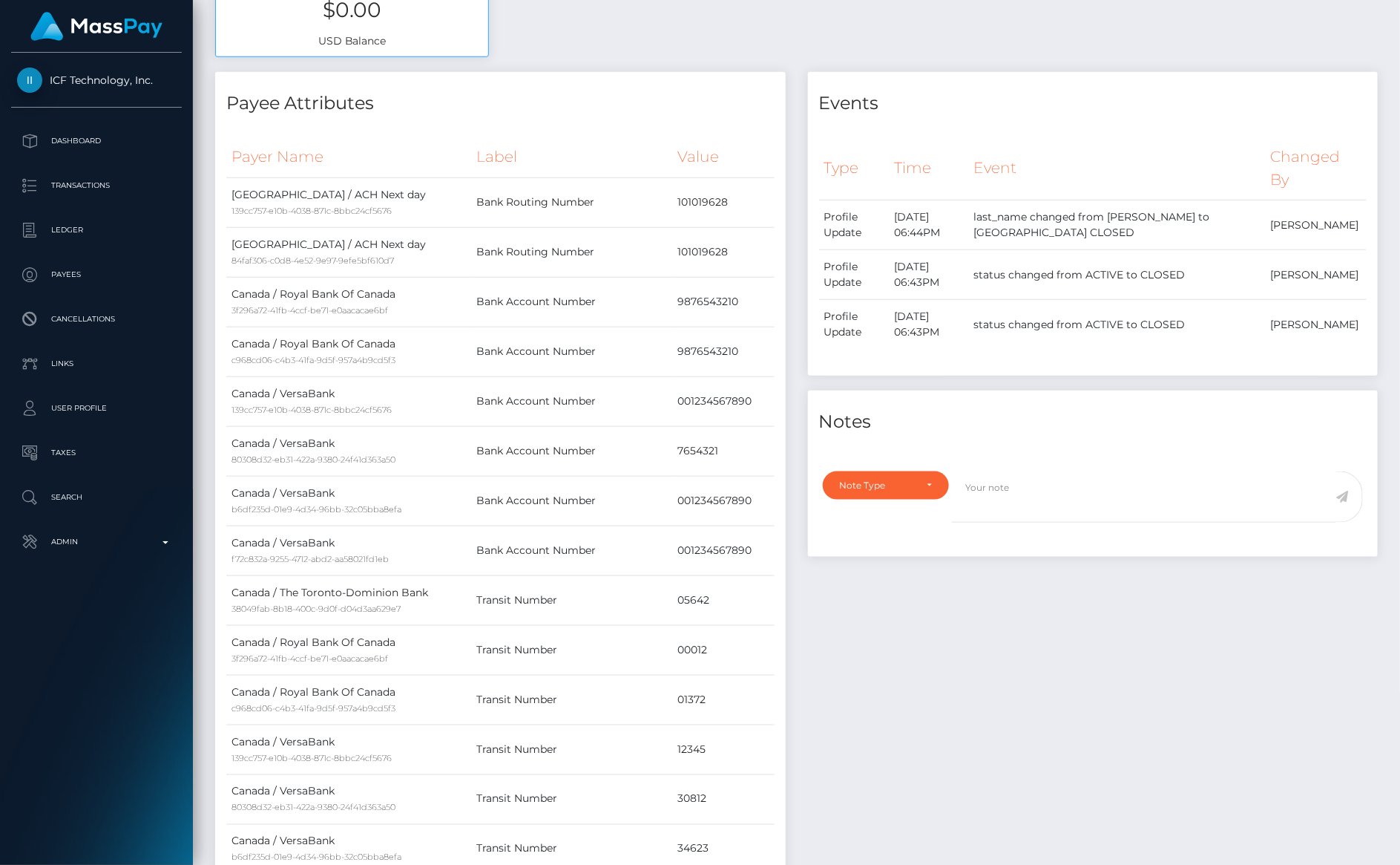
scroll to position [647, 0]
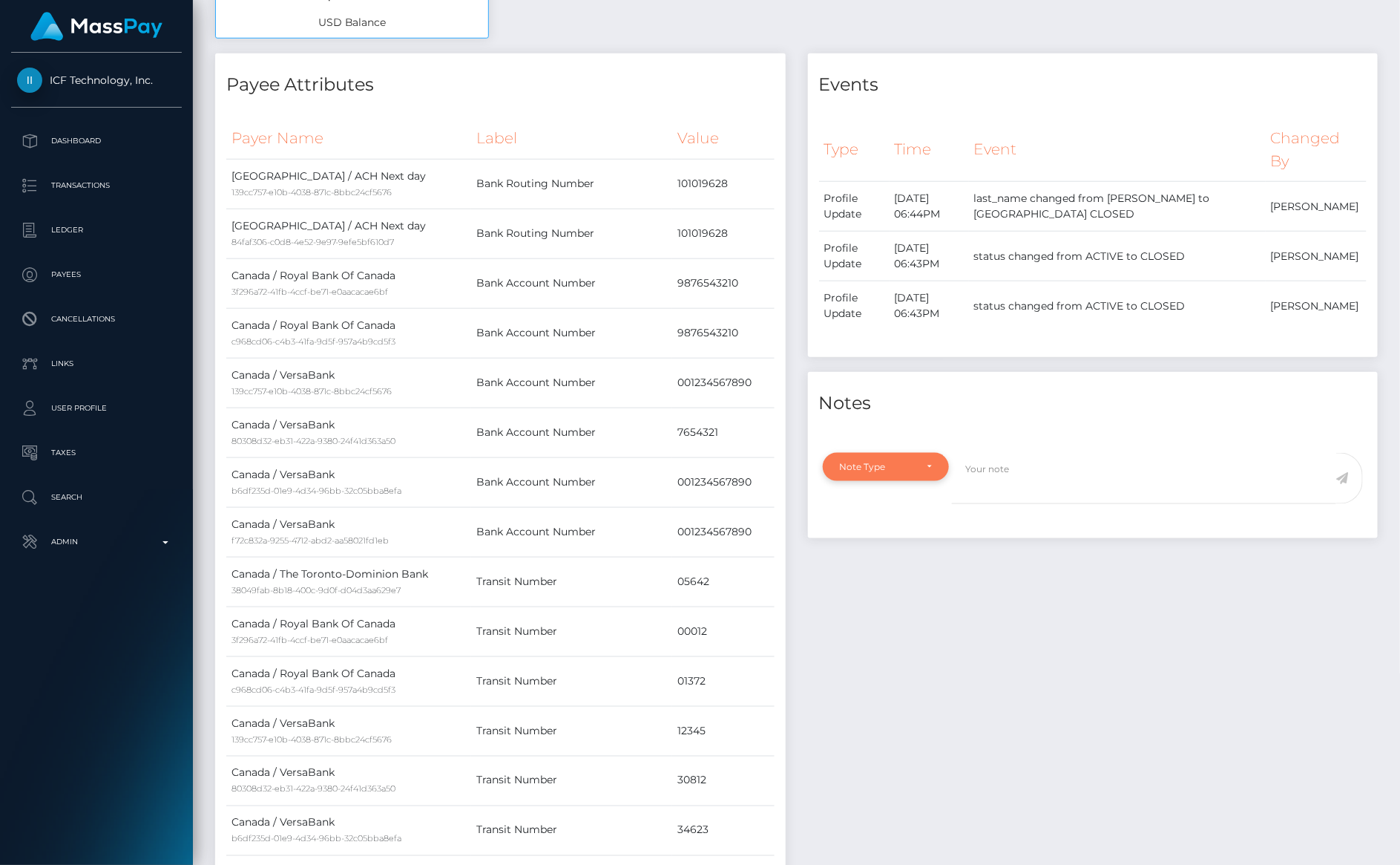
click at [896, 479] on div "Note Type" at bounding box center [886, 467] width 127 height 28
click at [876, 597] on link "General" at bounding box center [886, 600] width 127 height 27
select select "GENERAL"
click at [1018, 474] on textarea at bounding box center [1144, 479] width 384 height 51
type textarea "a"
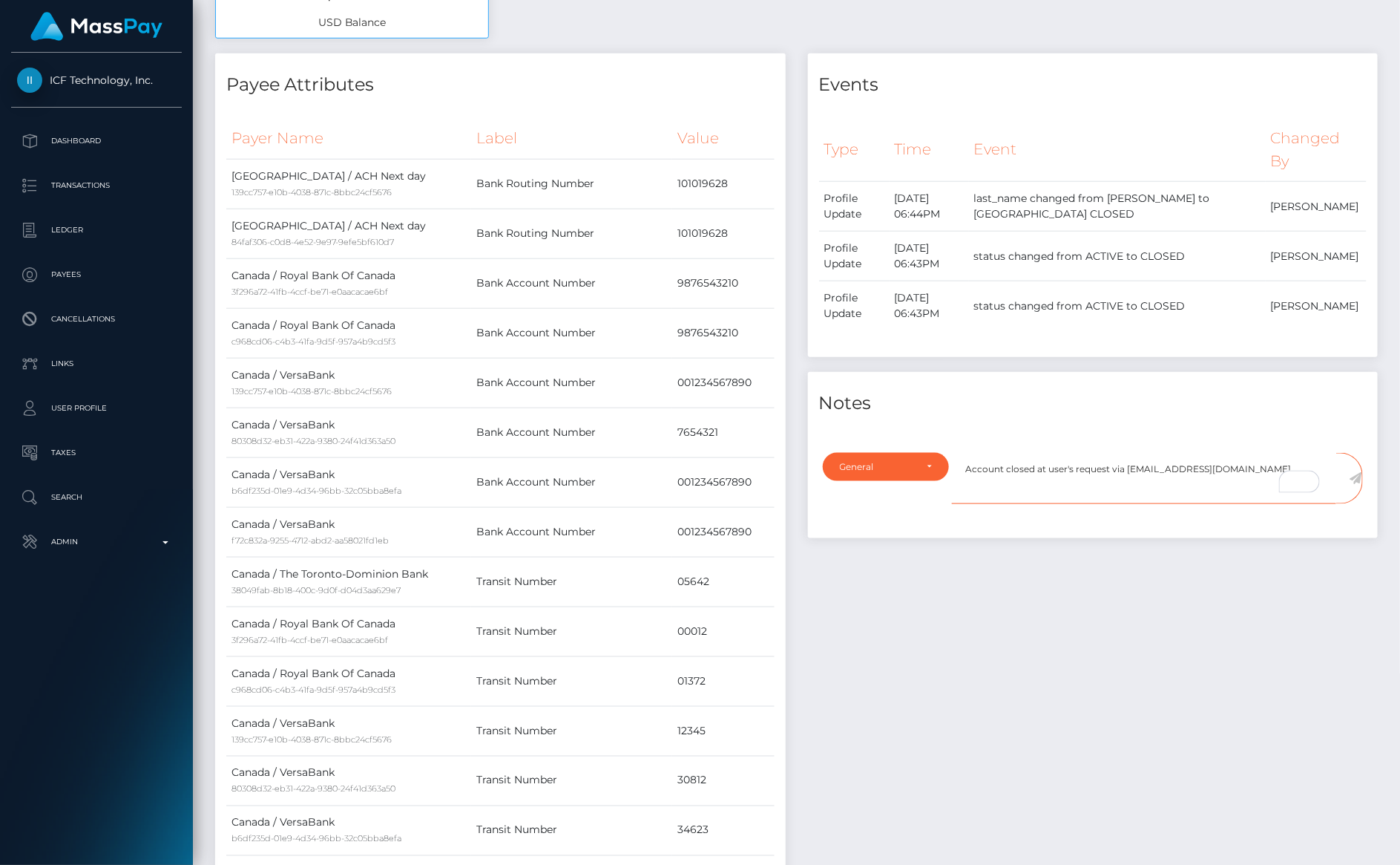
type textarea "Account closed at user's request via [EMAIL_ADDRESS][DOMAIN_NAME]"
click at [1356, 477] on icon at bounding box center [1356, 478] width 13 height 12
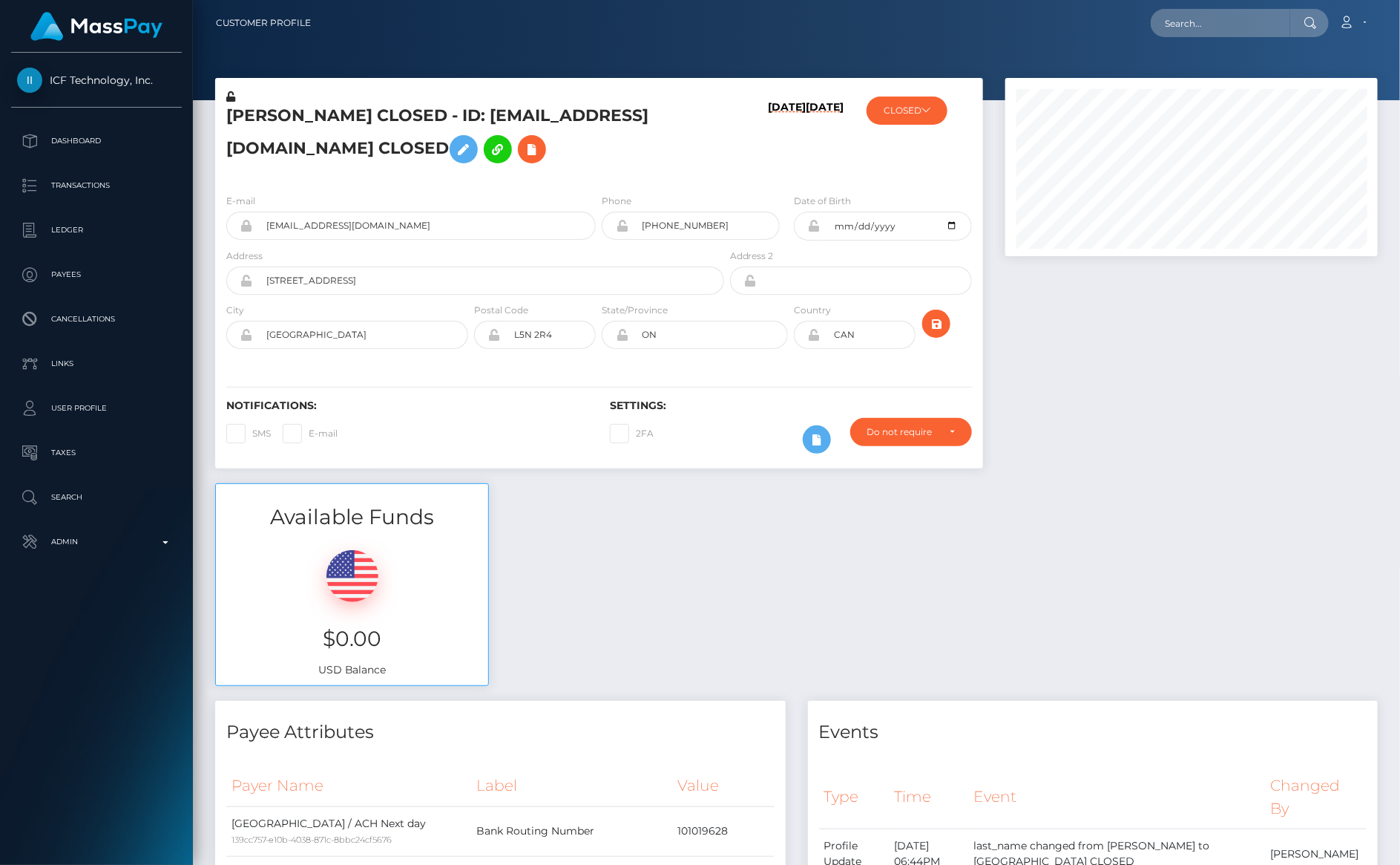
scroll to position [178, 372]
click at [1206, 25] on input "text" at bounding box center [1221, 23] width 139 height 28
paste input "[EMAIL_ADDRESS][DOMAIN_NAME]"
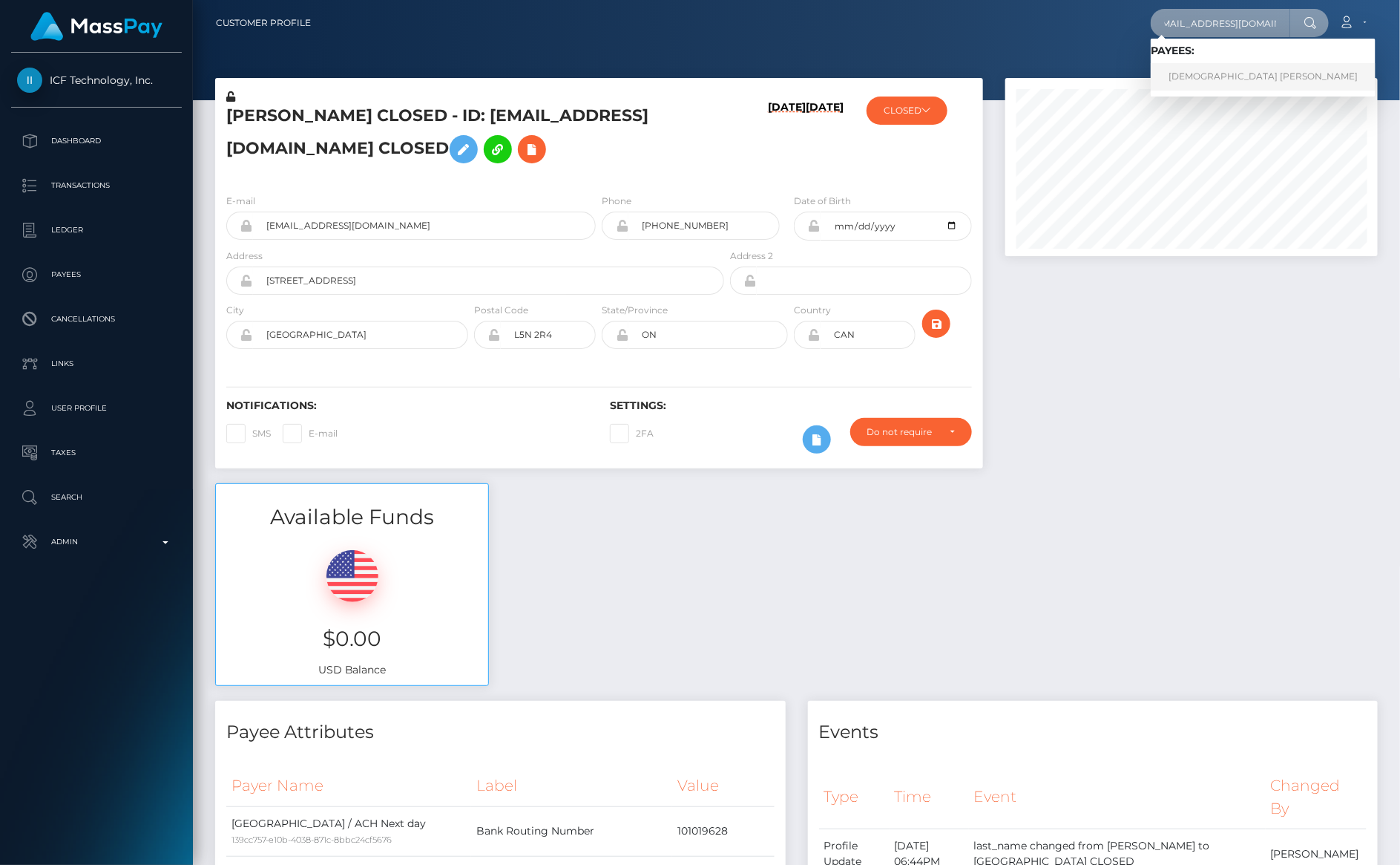
type input "[EMAIL_ADDRESS][DOMAIN_NAME]"
click at [1230, 75] on link "[DEMOGRAPHIC_DATA] [PERSON_NAME]" at bounding box center [1264, 77] width 225 height 27
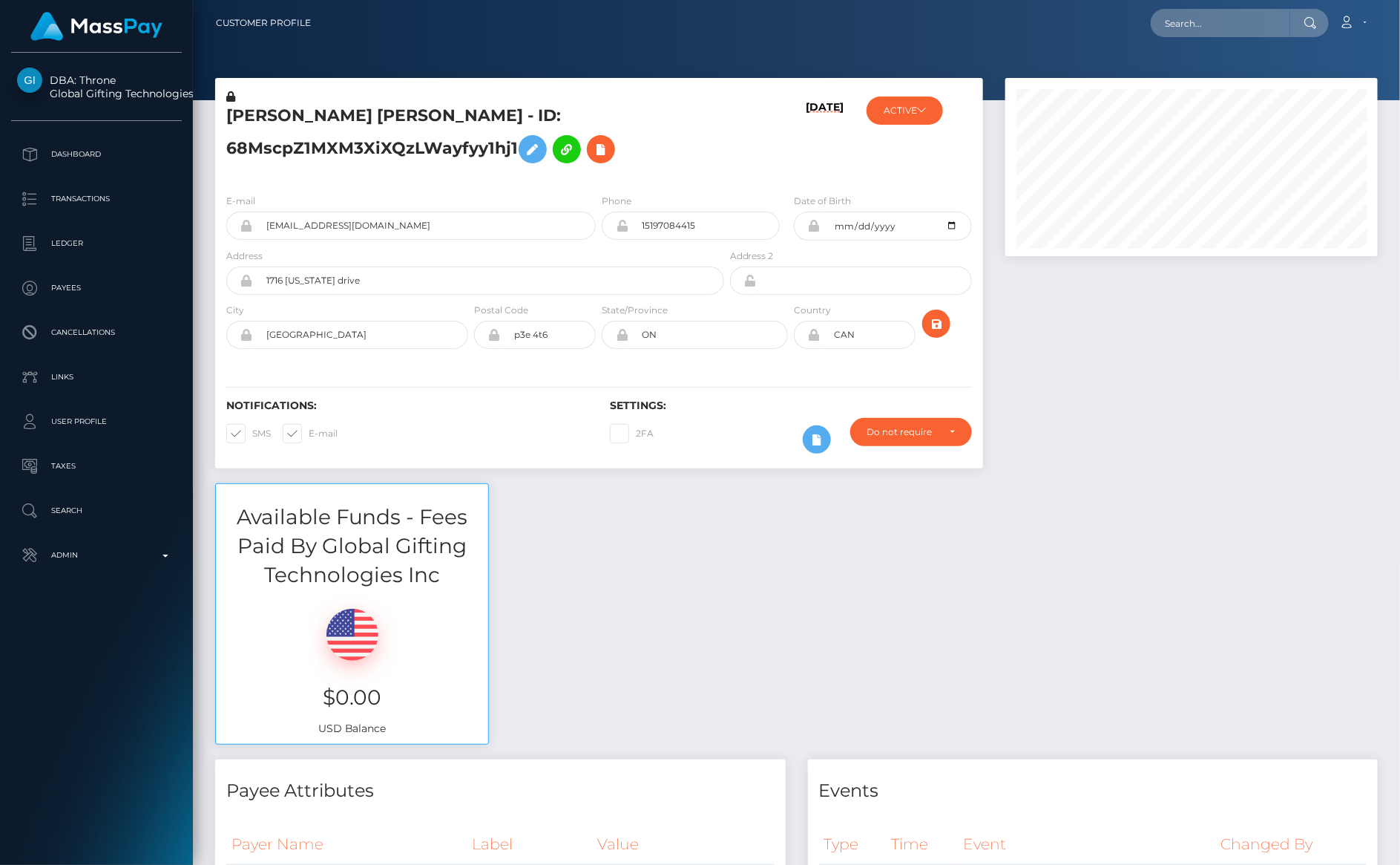
scroll to position [178, 372]
click at [253, 435] on span at bounding box center [253, 433] width 0 height 11
click at [253, 434] on input "SMS" at bounding box center [257, 428] width 10 height 10
checkbox input "false"
click at [308, 433] on span at bounding box center [308, 433] width 0 height 11
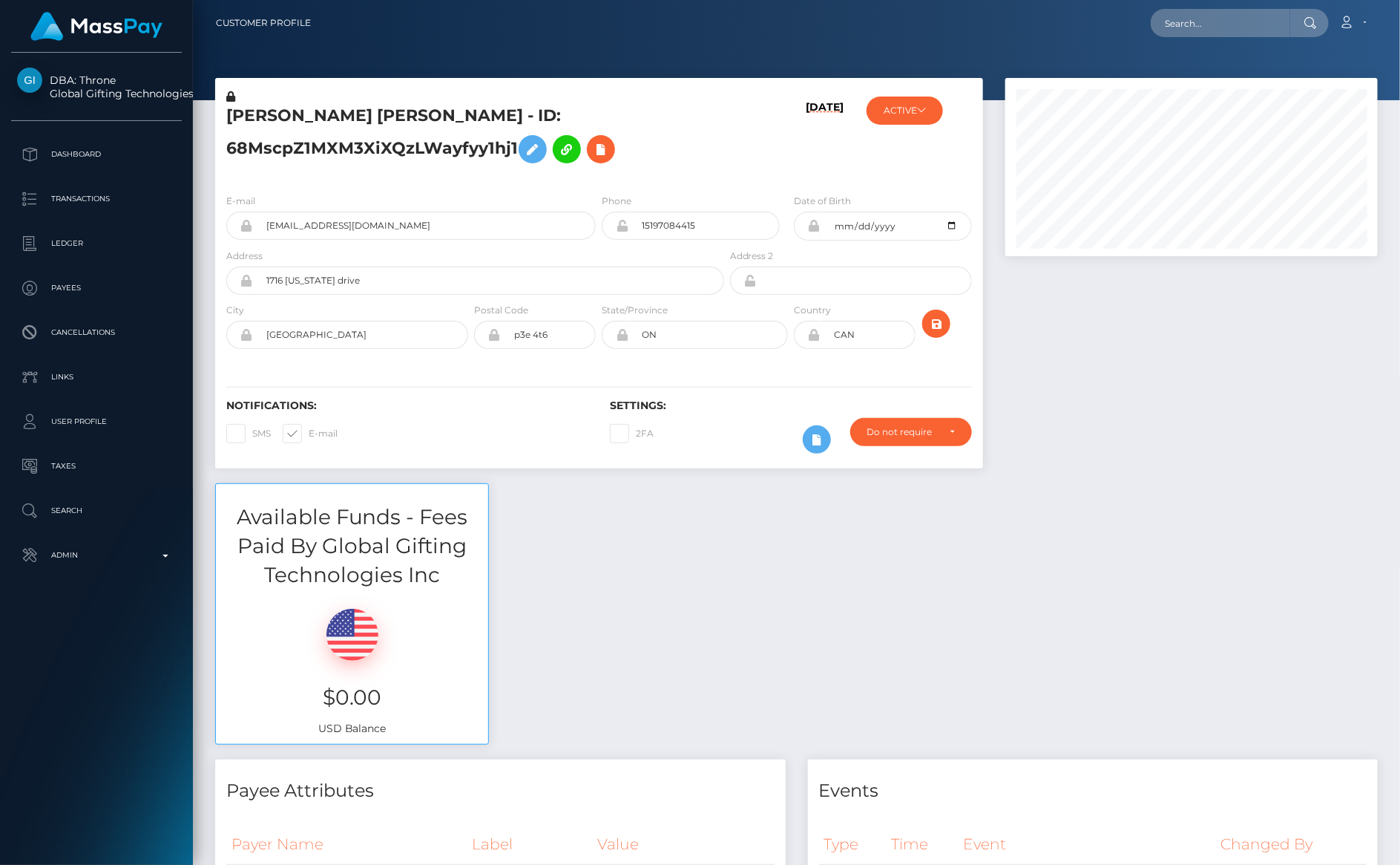
click at [308, 433] on input "E-mail" at bounding box center [313, 428] width 10 height 10
checkbox input "false"
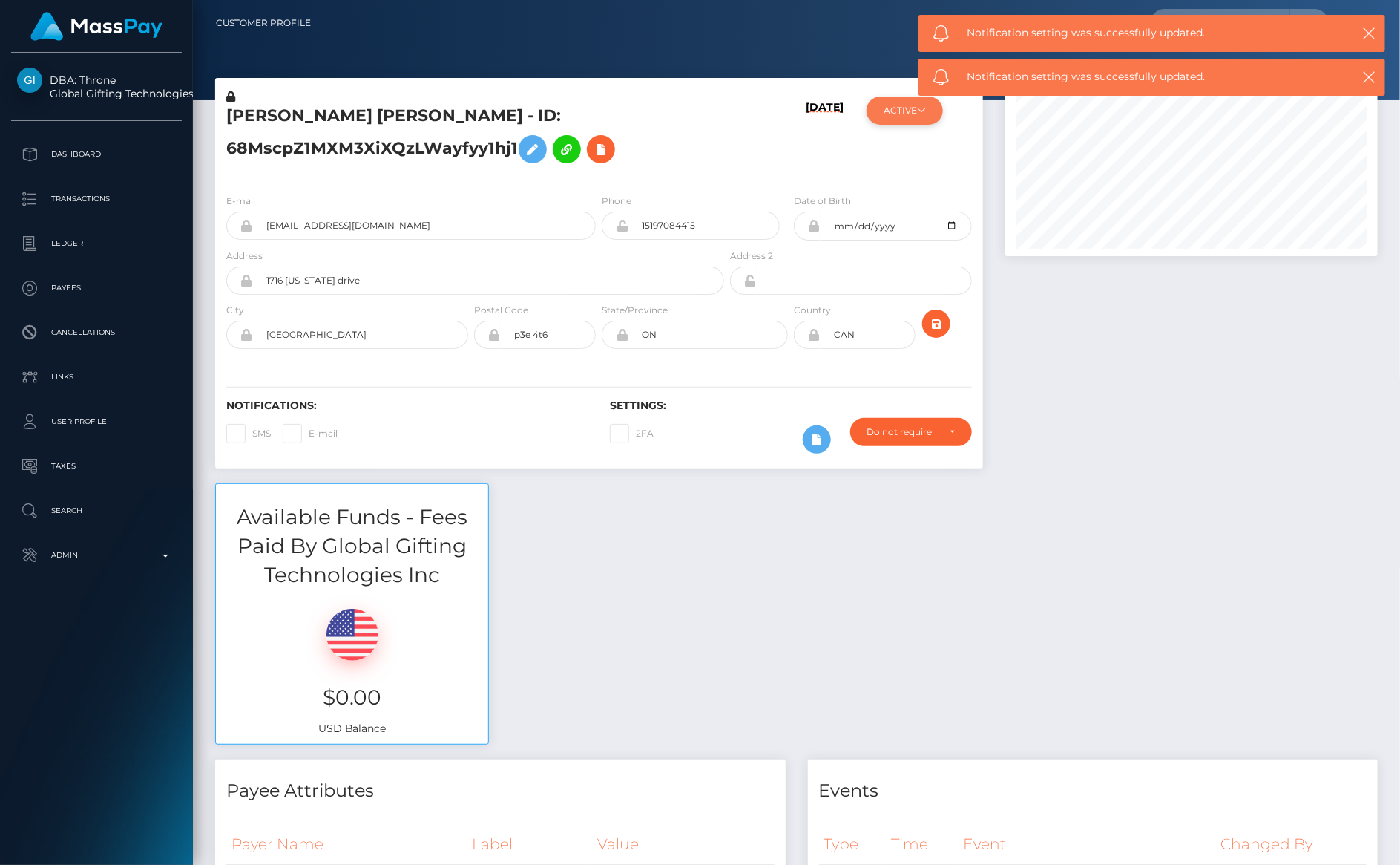
click at [905, 120] on button "ACTIVE" at bounding box center [905, 110] width 77 height 28
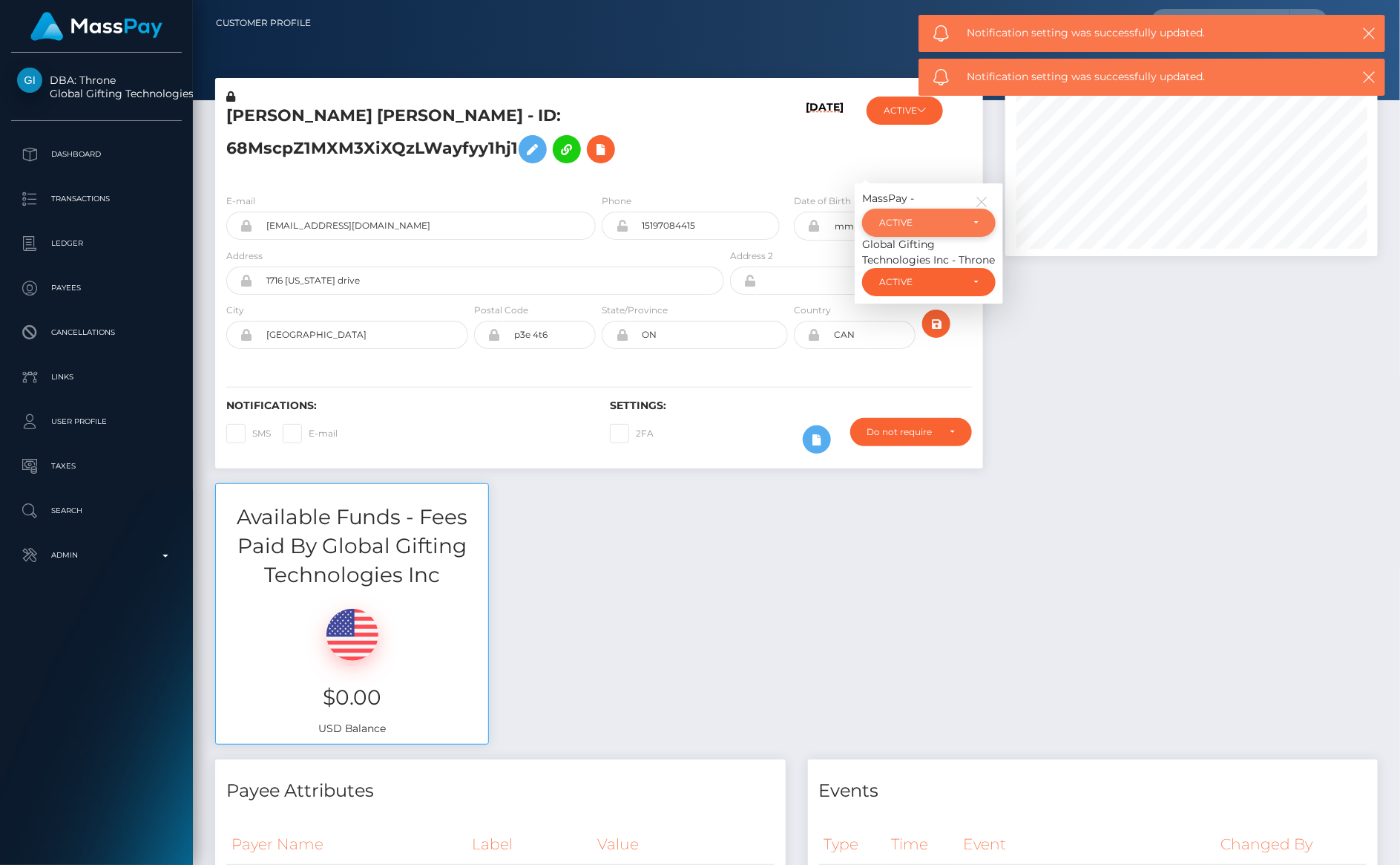
click at [921, 218] on div "ACTIVE" at bounding box center [921, 222] width 82 height 12
click at [913, 320] on span "CLOSED" at bounding box center [899, 325] width 38 height 14
select select "CLOSED"
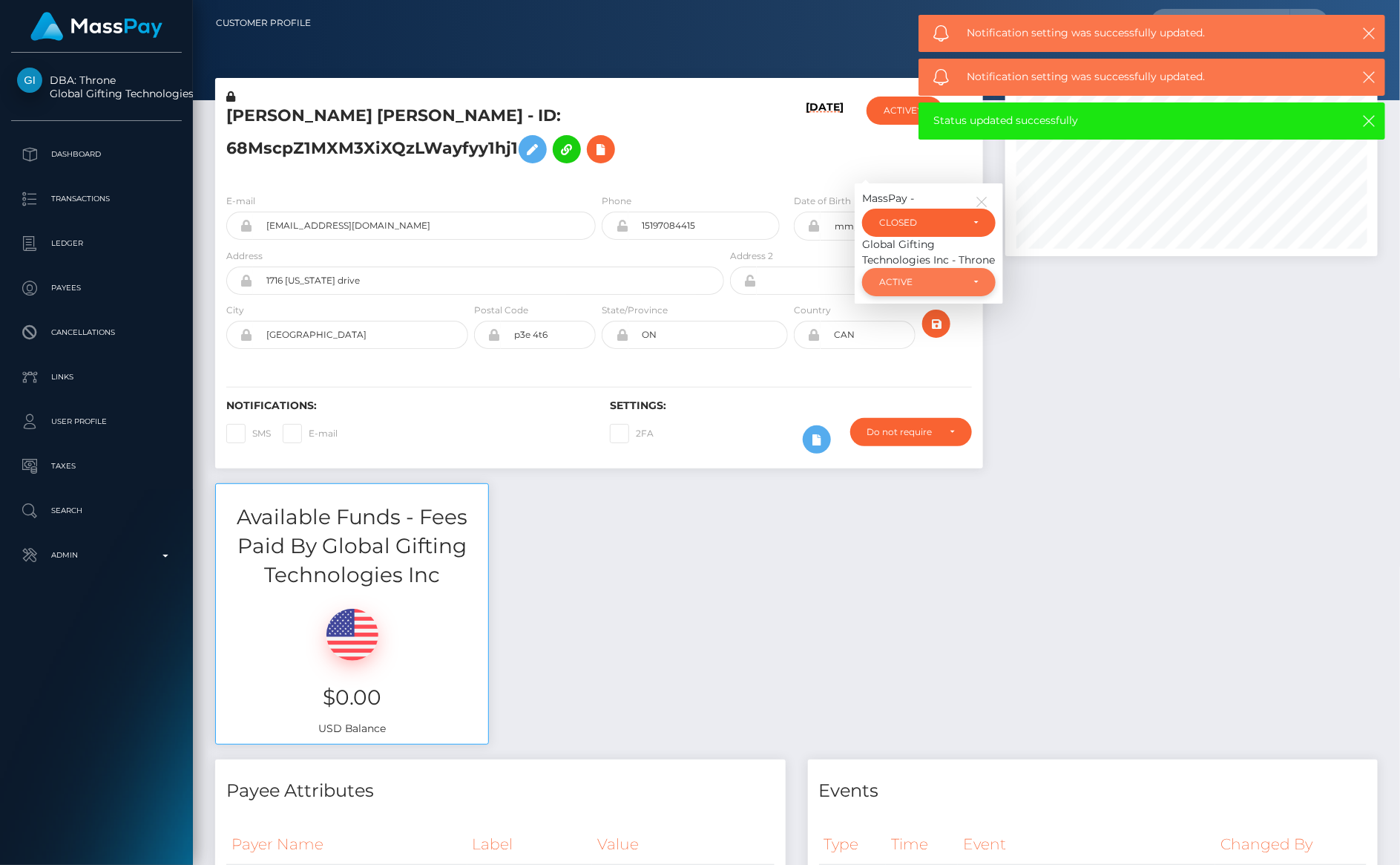
click at [912, 278] on div "ACTIVE" at bounding box center [921, 282] width 82 height 12
click at [920, 385] on link "CLOSED" at bounding box center [929, 384] width 134 height 27
select select "CLOSED"
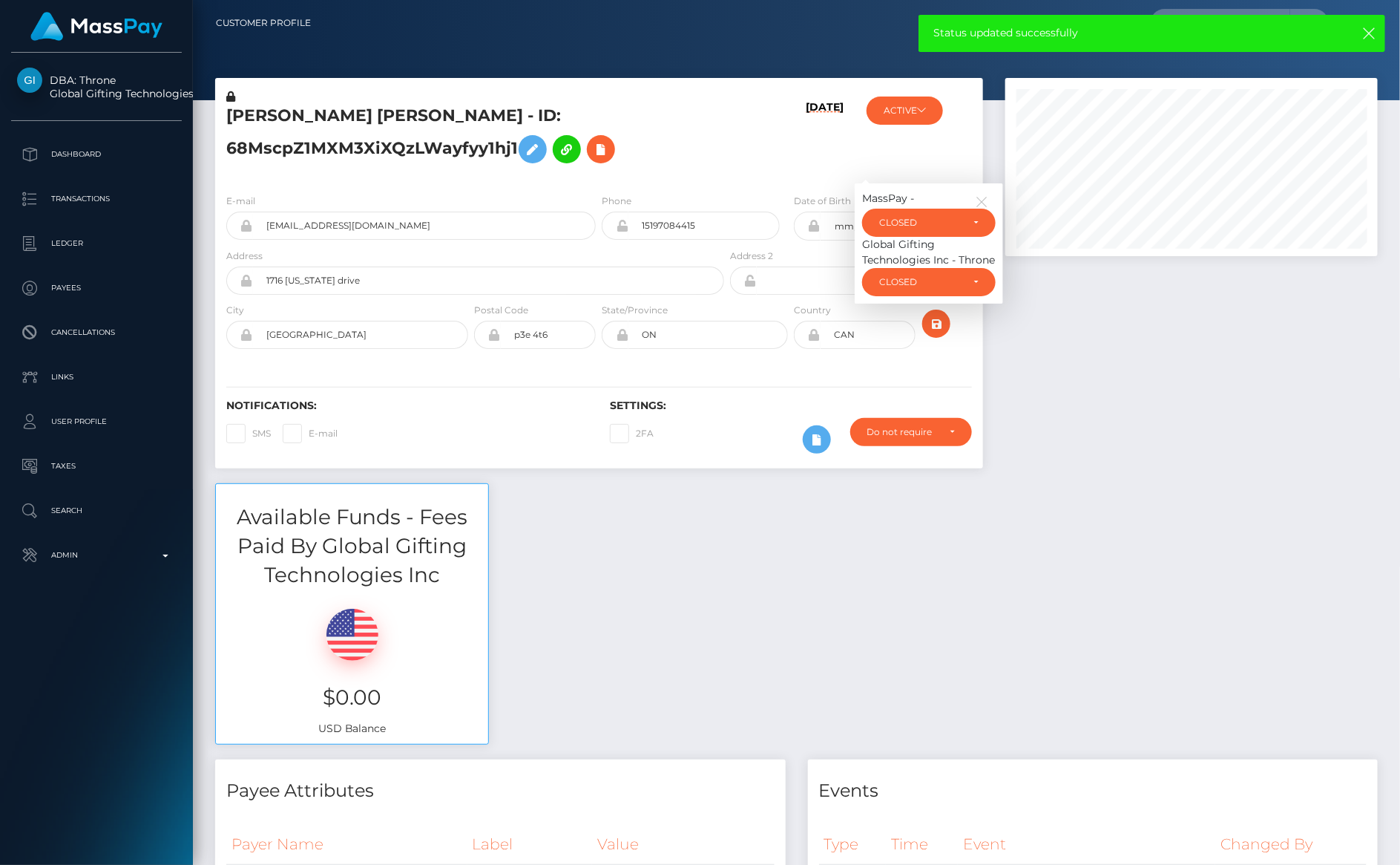
click at [232, 100] on icon at bounding box center [231, 96] width 9 height 10
click at [527, 147] on icon at bounding box center [532, 149] width 17 height 18
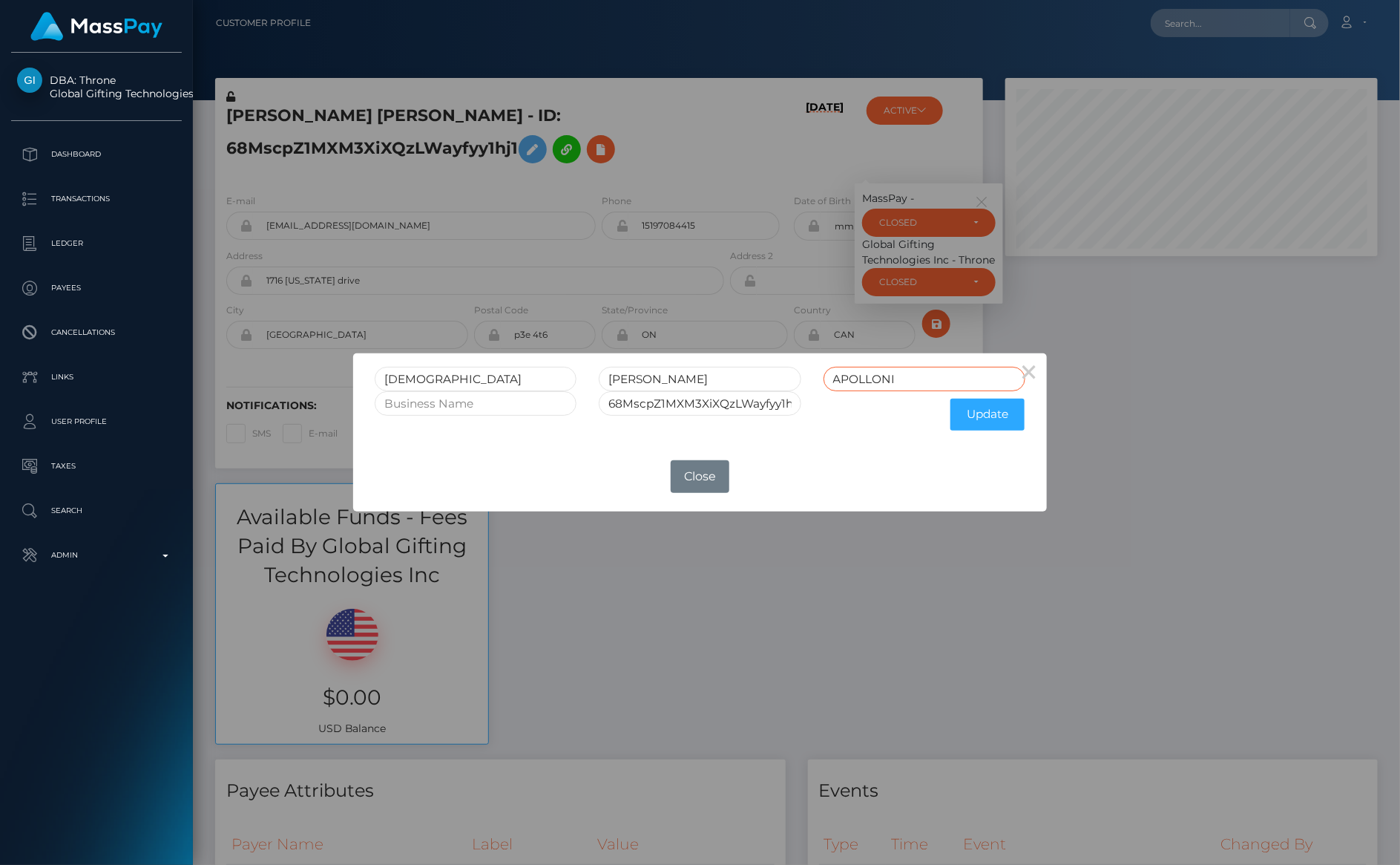
click at [916, 379] on input "APOLLONI" at bounding box center [924, 379] width 202 height 25
type input "APOLLONI CLOSED"
click at [748, 404] on input "68MscpZ1MXM3XiXQzLWayfyy1hj1" at bounding box center [699, 403] width 202 height 25
click at [792, 405] on input "68MscpZ1MXM3XiXQzLWayfyy1hj1" at bounding box center [699, 403] width 202 height 25
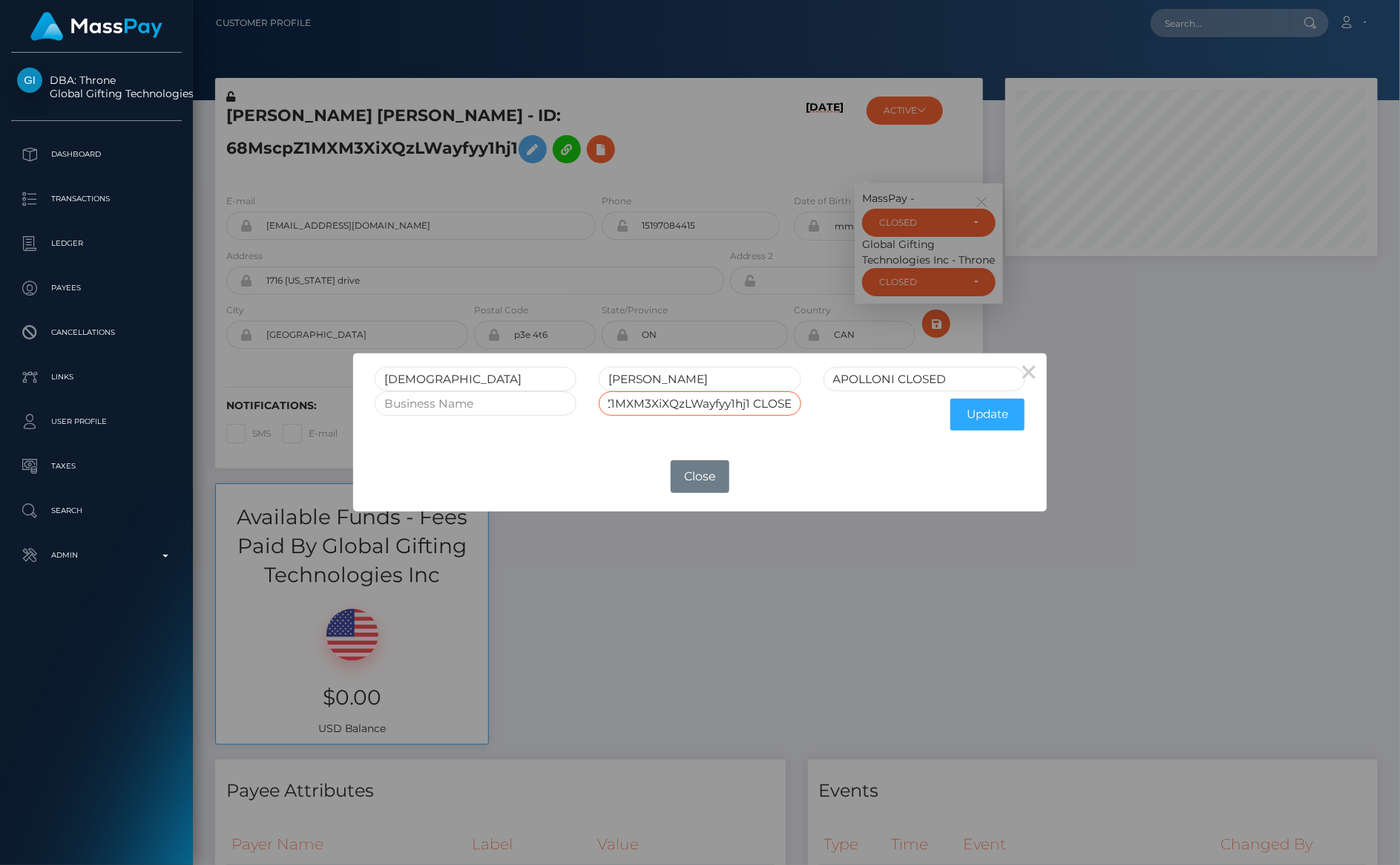
scroll to position [0, 60]
type input "68MscpZ1MXM3XiXQzLWayfyy1hj1 CLOSED"
click at [1006, 419] on button "Update" at bounding box center [987, 414] width 74 height 32
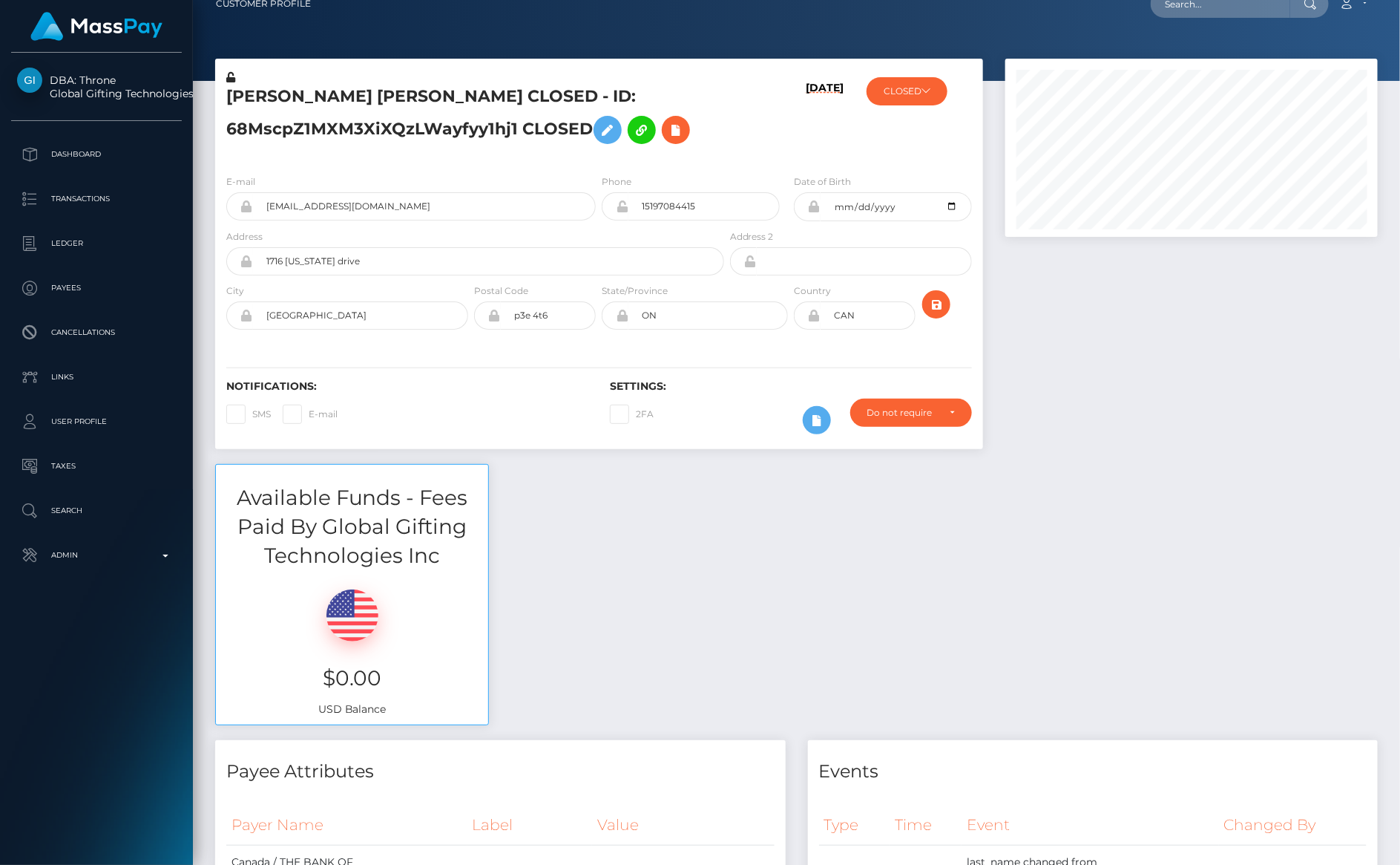
scroll to position [38, 0]
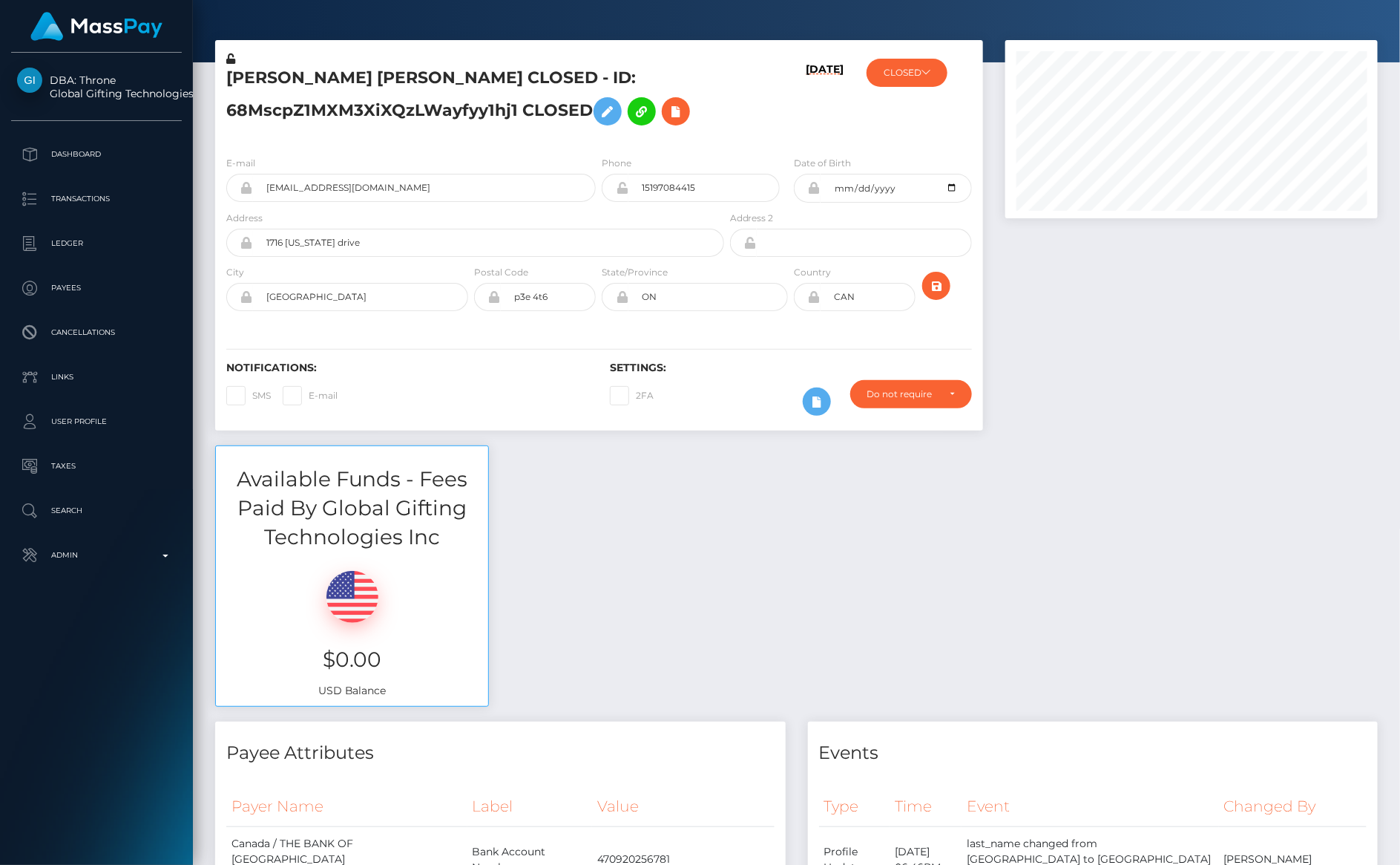
click at [229, 61] on icon at bounding box center [231, 58] width 9 height 10
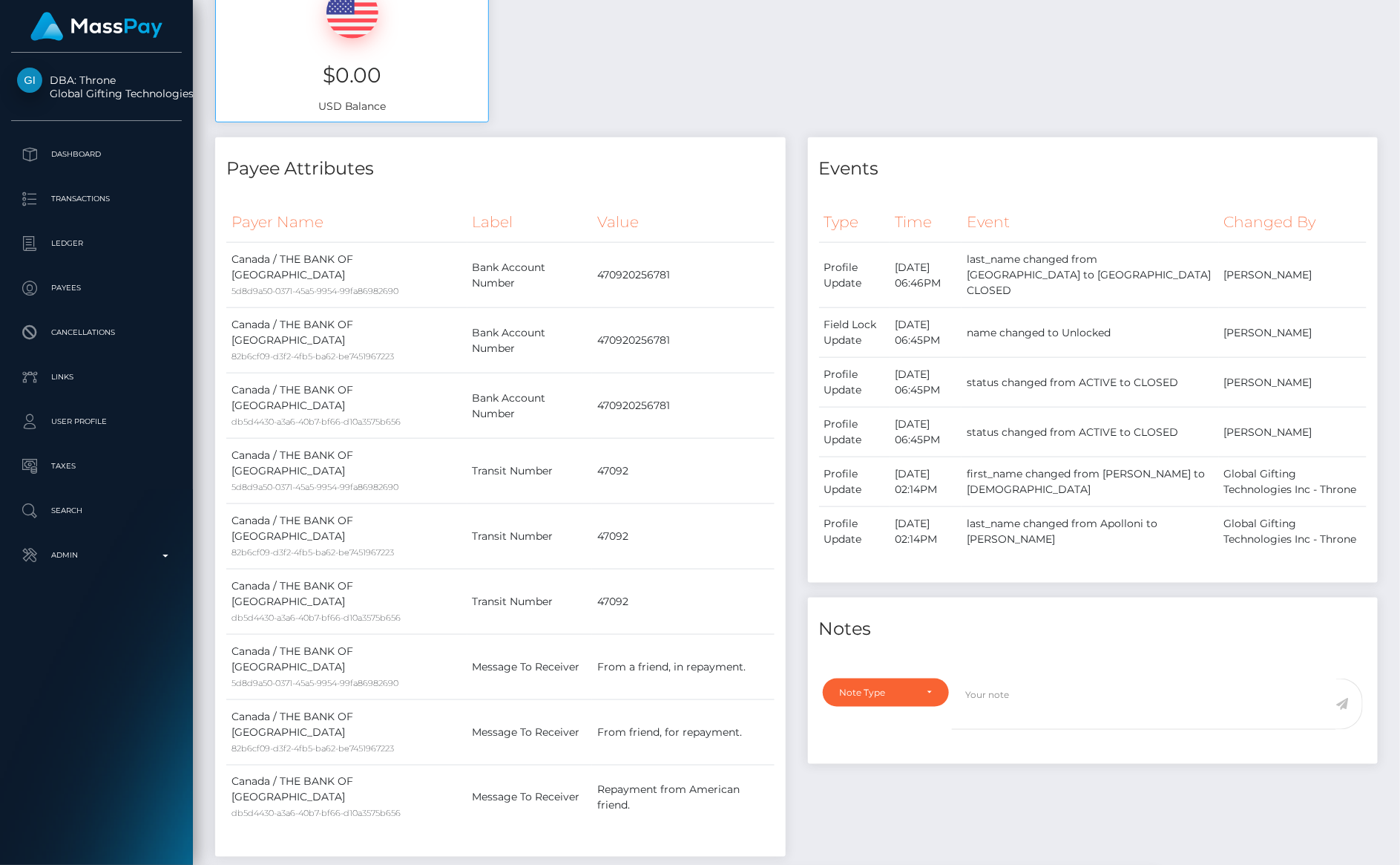
scroll to position [876, 0]
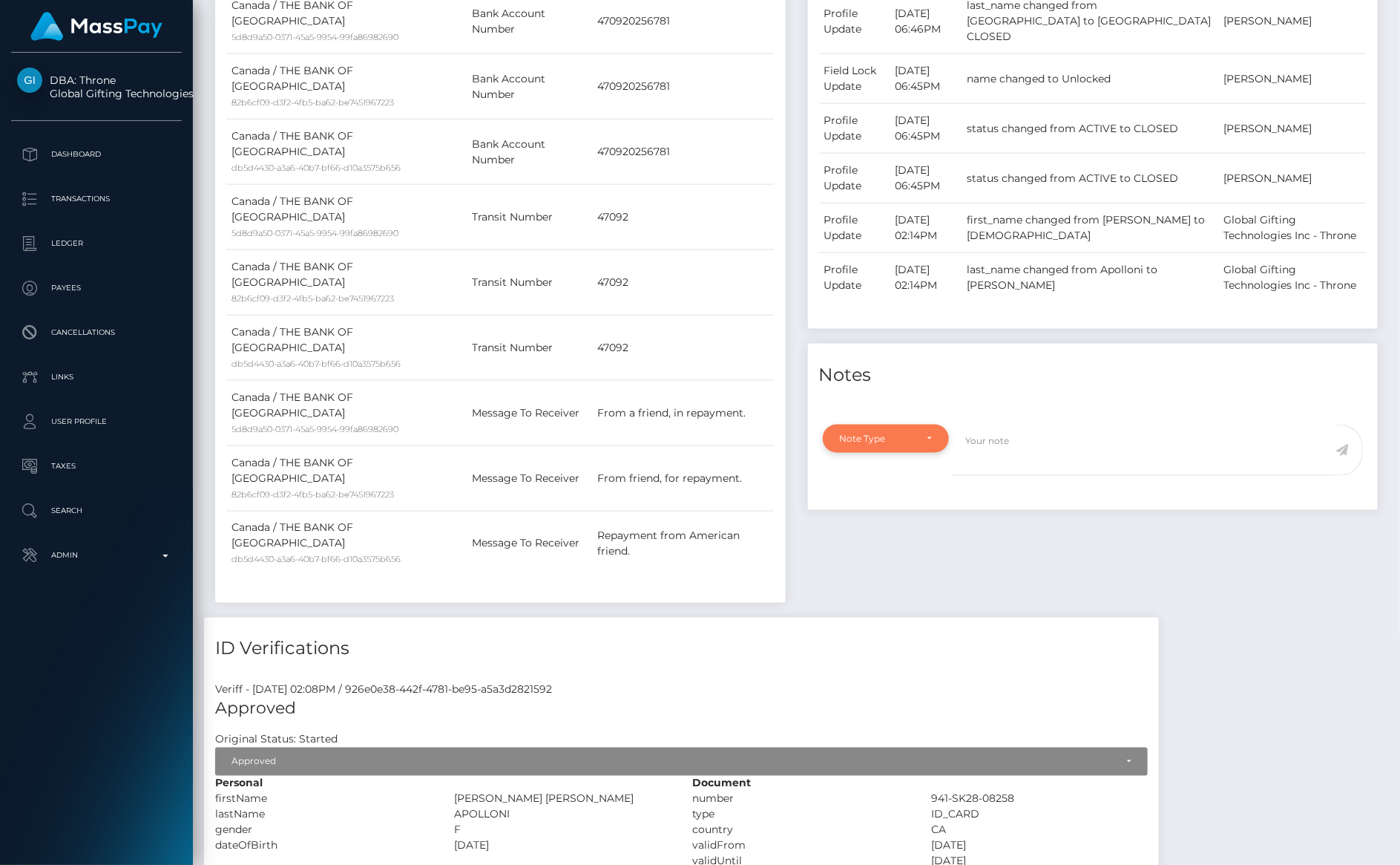
click at [913, 433] on div "Note Type" at bounding box center [878, 438] width 76 height 12
click at [880, 560] on link "General" at bounding box center [886, 573] width 127 height 27
select select "GENERAL"
click at [1020, 439] on textarea at bounding box center [1144, 450] width 384 height 51
type textarea "a"
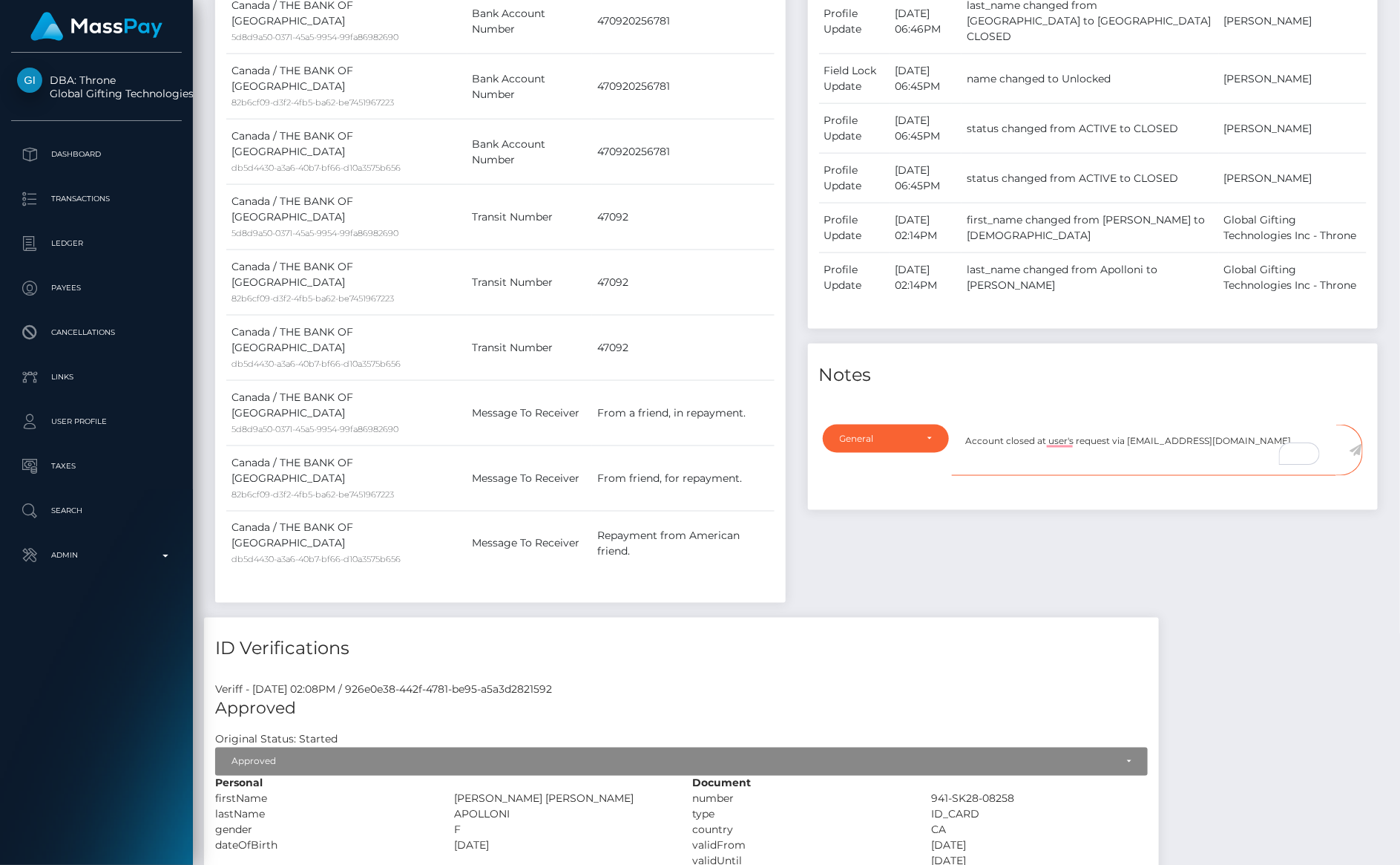
click at [1220, 427] on textarea "Account closed at user's request via [EMAIL_ADDRESS][DOMAIN_NAME]" at bounding box center [1144, 450] width 384 height 51
type textarea "Account closed at user's request via [EMAIL_ADDRESS][DOMAIN_NAME]"
click at [1359, 444] on icon at bounding box center [1356, 449] width 13 height 12
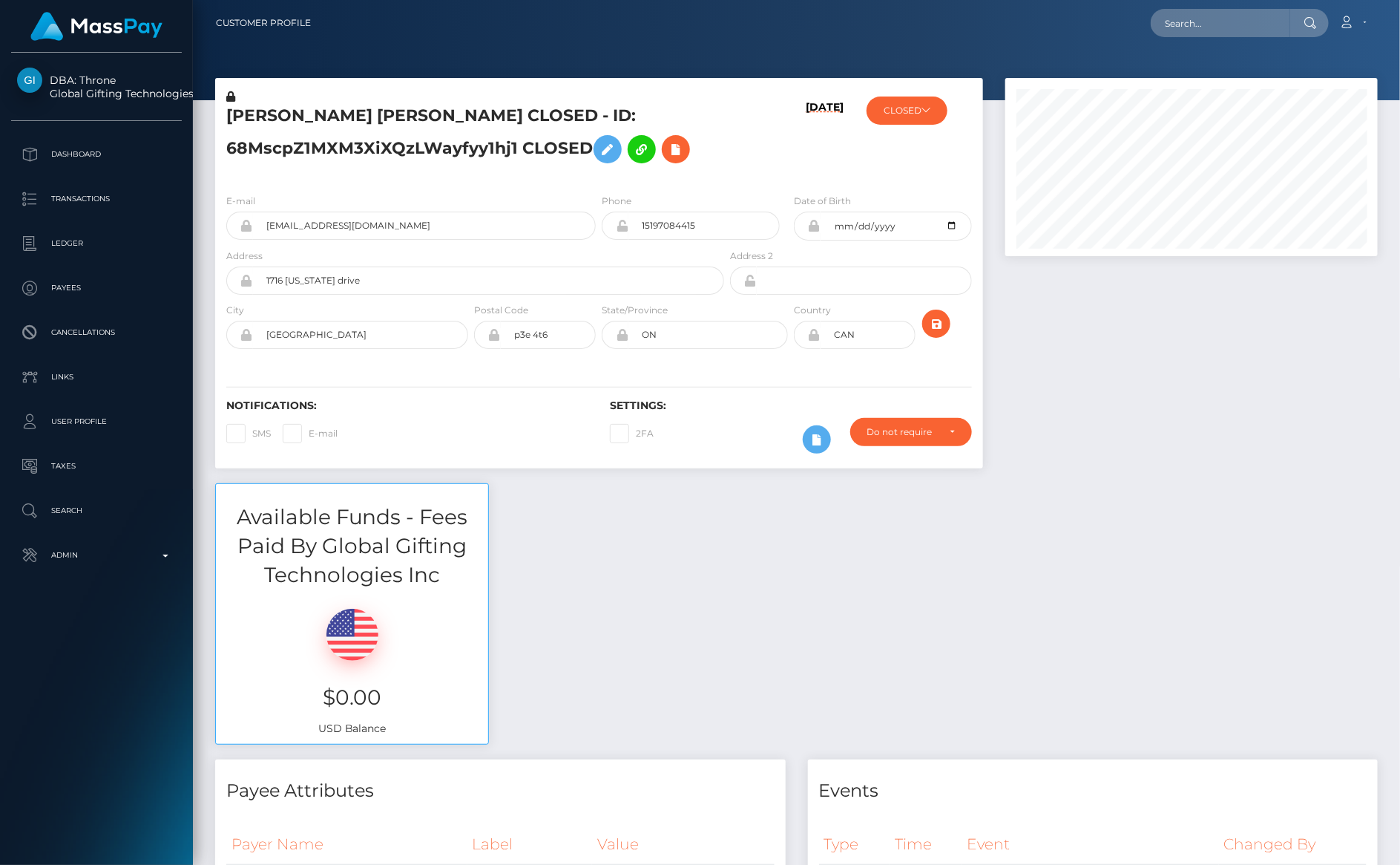
scroll to position [178, 372]
